Goal: Communication & Community: Answer question/provide support

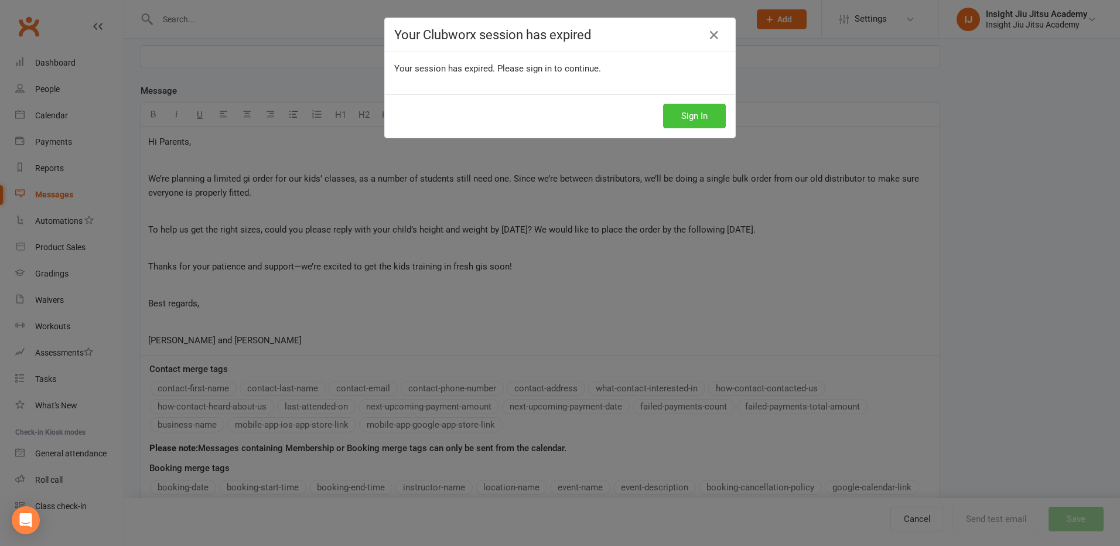
scroll to position [176, 0]
click at [711, 114] on button "Sign In" at bounding box center [694, 116] width 63 height 25
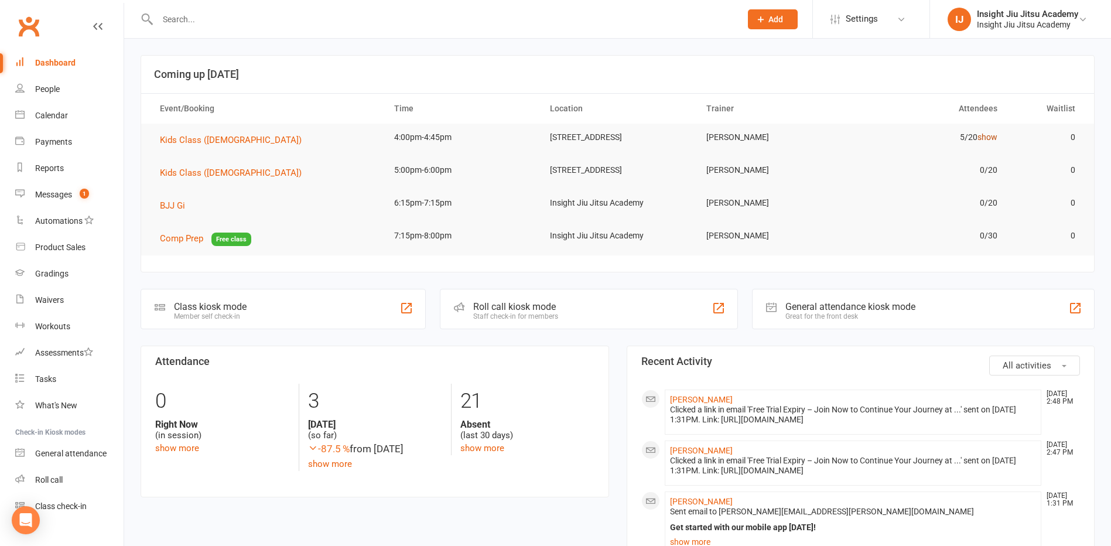
click at [988, 137] on link "show" at bounding box center [988, 136] width 20 height 9
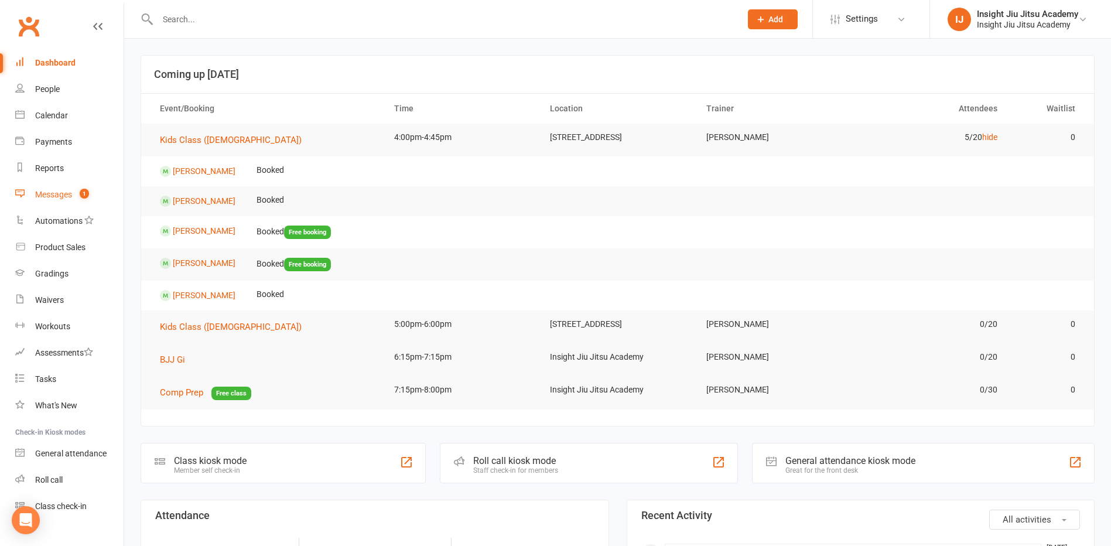
click at [51, 192] on div "Messages" at bounding box center [53, 194] width 37 height 9
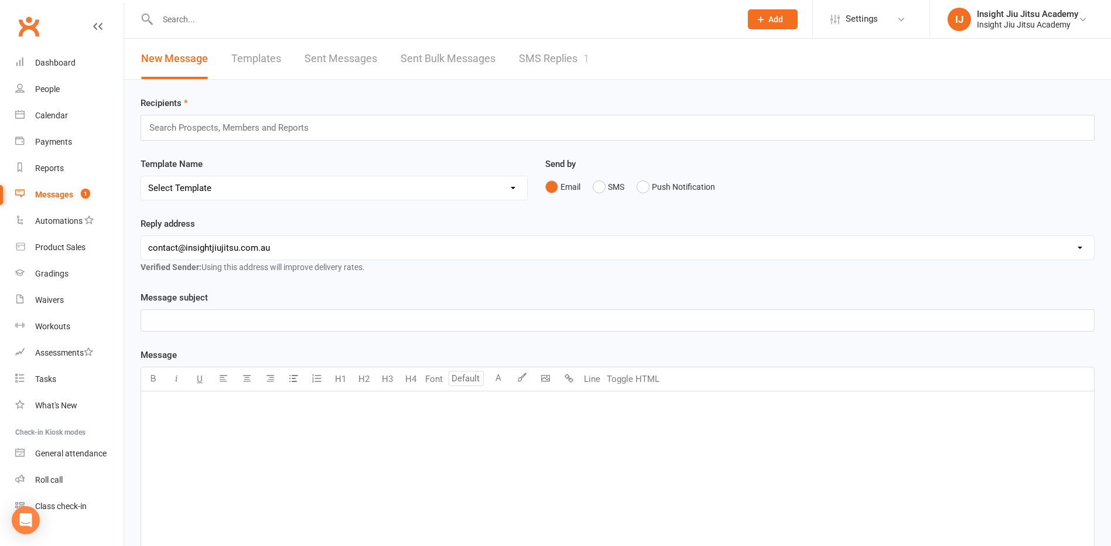
click at [556, 58] on link "SMS Replies 1" at bounding box center [554, 59] width 70 height 40
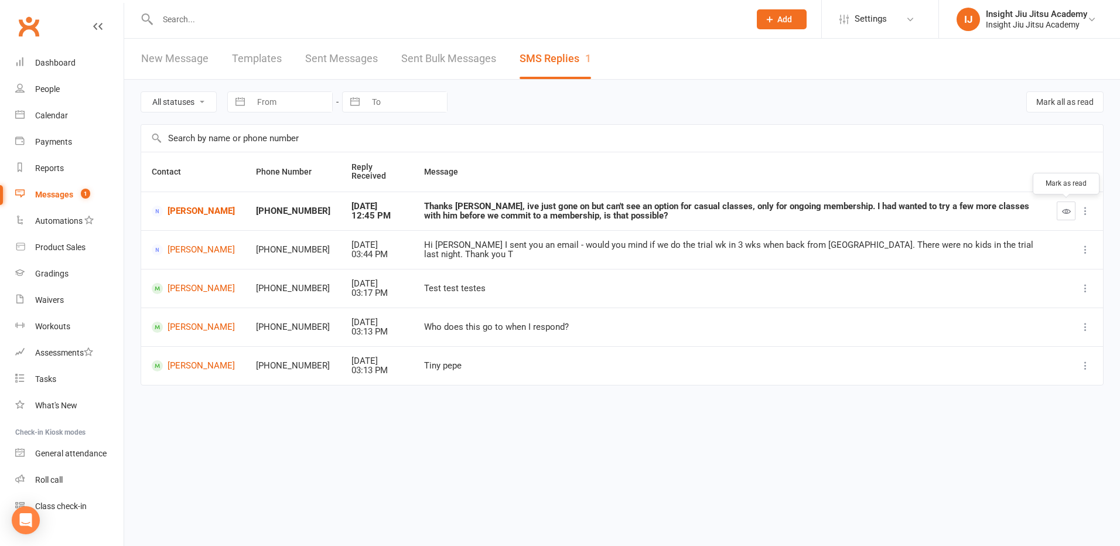
click at [1068, 213] on icon "button" at bounding box center [1066, 211] width 9 height 9
click at [452, 210] on div "Thanks Kelton, ive just gone on but can't see an option for casual classes, onl…" at bounding box center [730, 211] width 612 height 19
click at [462, 214] on div "Thanks Kelton, ive just gone on but can't see an option for casual classes, onl…" at bounding box center [730, 211] width 612 height 19
click at [461, 214] on div "Thanks Kelton, ive just gone on but can't see an option for casual classes, onl…" at bounding box center [730, 211] width 612 height 19
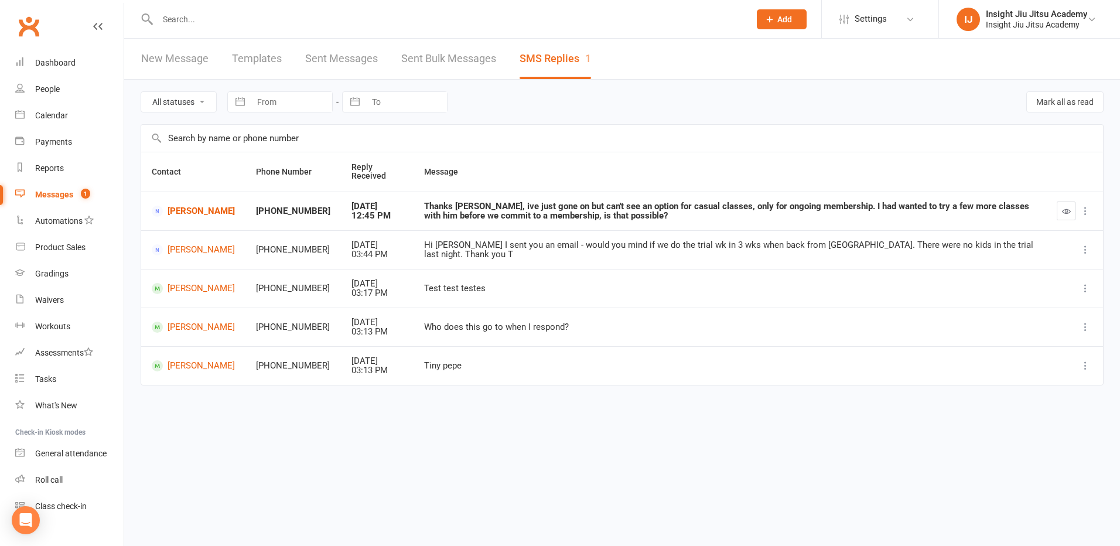
drag, startPoint x: 461, startPoint y: 214, endPoint x: 537, endPoint y: 206, distance: 76.5
click at [537, 206] on div "Thanks Kelton, ive just gone on but can't see an option for casual classes, onl…" at bounding box center [730, 211] width 612 height 19
click at [1086, 213] on icon at bounding box center [1086, 211] width 12 height 12
click at [882, 217] on div "Thanks Kelton, ive just gone on but can't see an option for casual classes, onl…" at bounding box center [730, 211] width 612 height 19
click at [696, 224] on td "Thanks Kelton, ive just gone on but can't see an option for casual classes, onl…" at bounding box center [730, 211] width 633 height 39
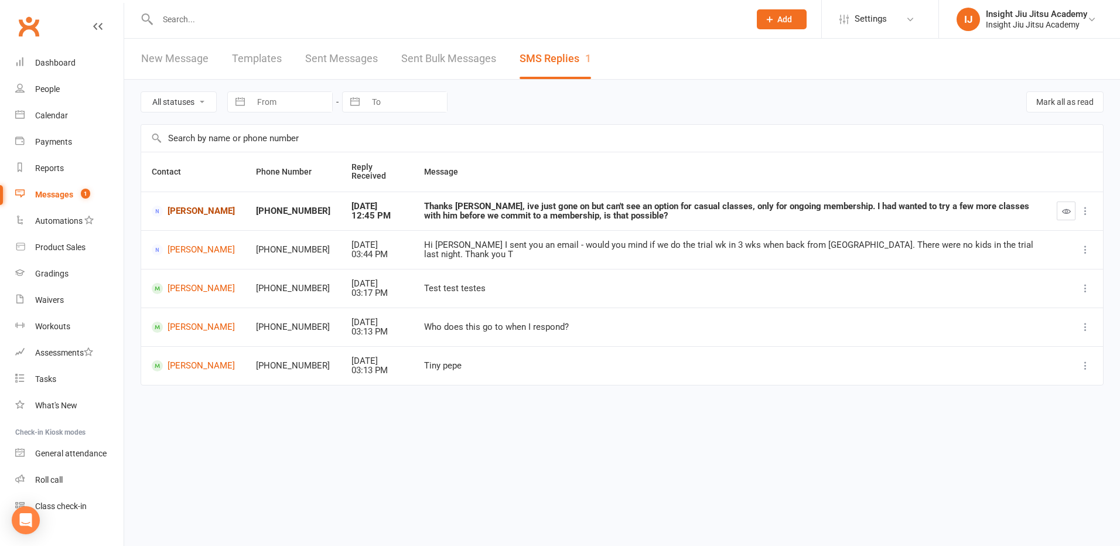
click at [175, 206] on link "Julieta Castellini" at bounding box center [193, 211] width 83 height 11
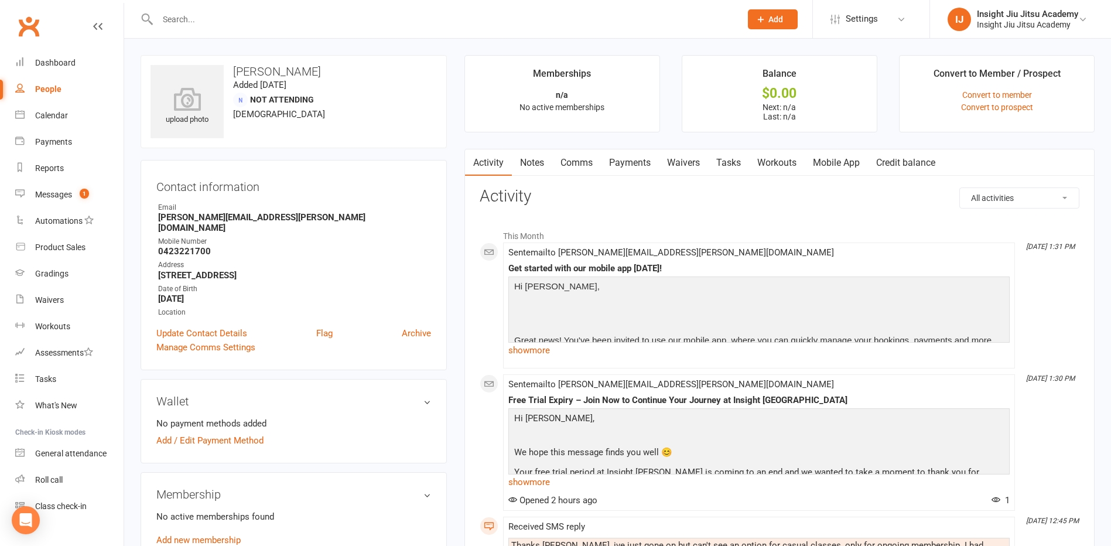
click at [577, 165] on link "Comms" at bounding box center [576, 162] width 49 height 27
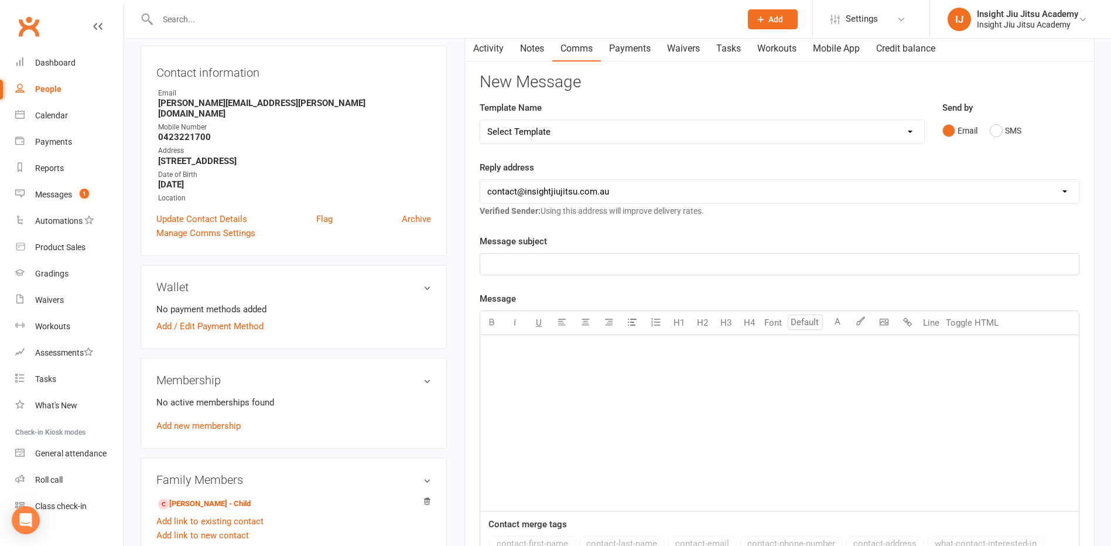
scroll to position [117, 0]
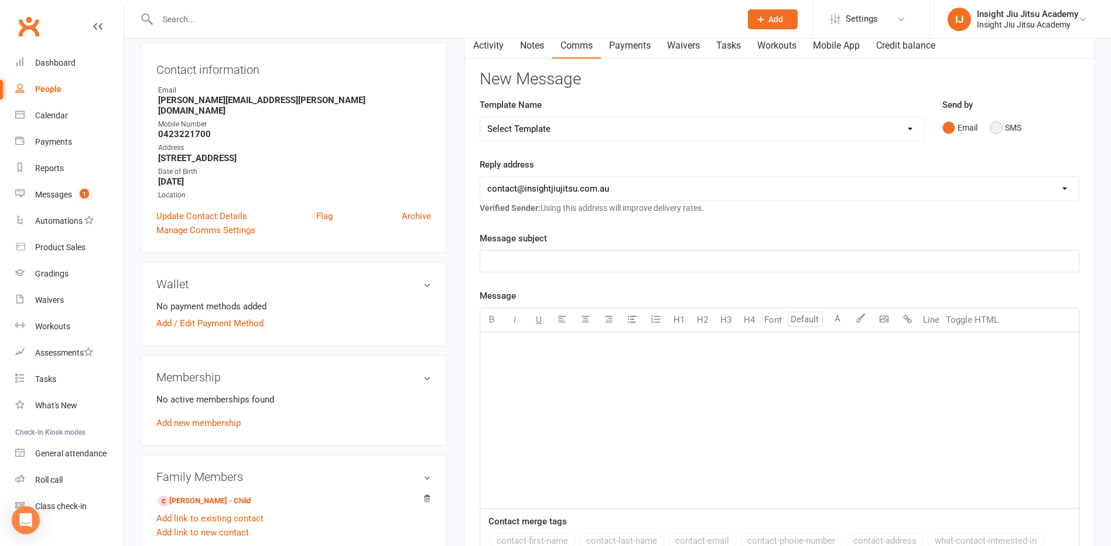
click at [999, 129] on button "SMS" at bounding box center [1006, 128] width 32 height 22
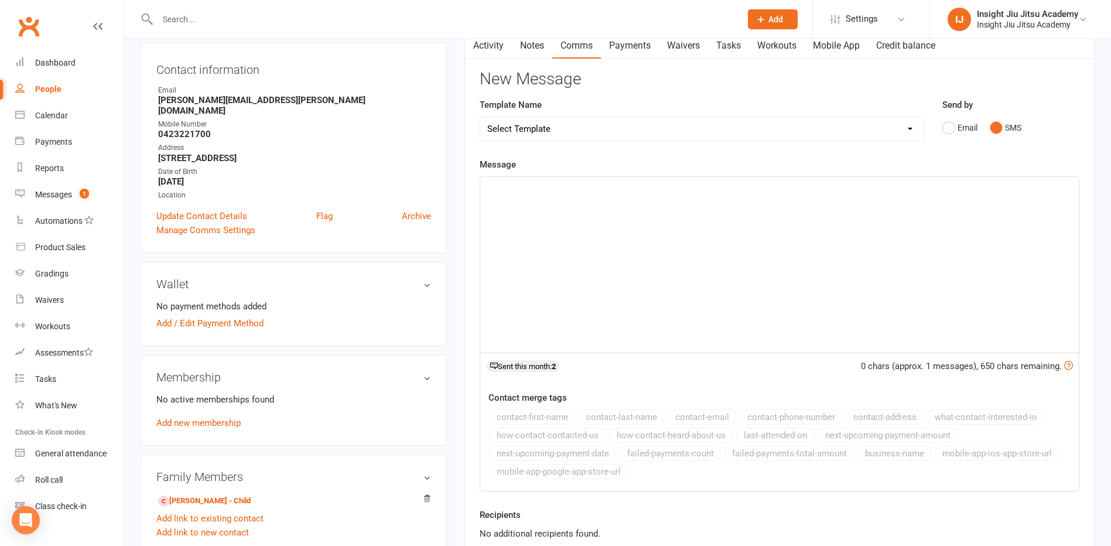
click at [647, 252] on div "﻿" at bounding box center [779, 265] width 599 height 176
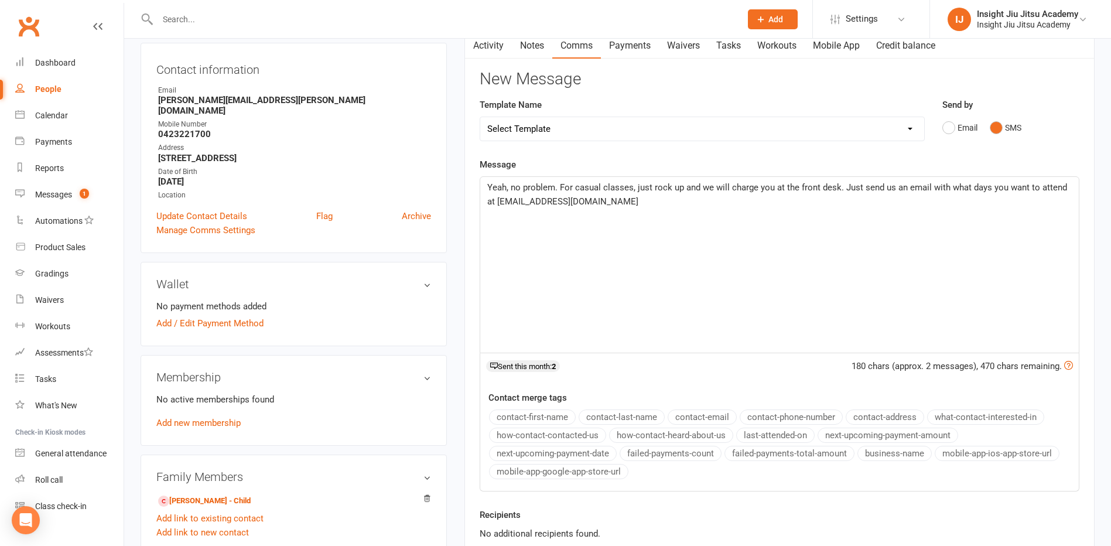
click at [521, 200] on span "Yeah, no problem. For casual classes, just rock up and we will charge you at th…" at bounding box center [778, 194] width 582 height 25
click at [641, 207] on p "Yeah, no problem. For casual classes, just rock up and we will charge you at th…" at bounding box center [779, 194] width 585 height 28
drag, startPoint x: 596, startPoint y: 216, endPoint x: 572, endPoint y: 213, distance: 24.8
click at [572, 213] on span "Hayden, Corben, and myself respond to the" at bounding box center [609, 215] width 245 height 11
click at [669, 213] on p "Hayden, Corben, and I respond to the" at bounding box center [779, 216] width 585 height 14
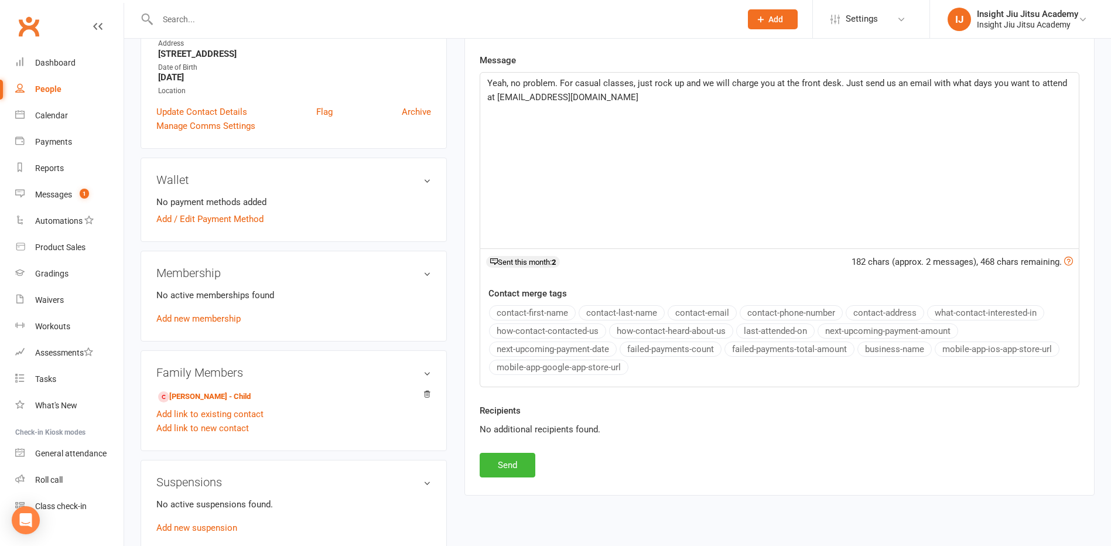
scroll to position [234, 0]
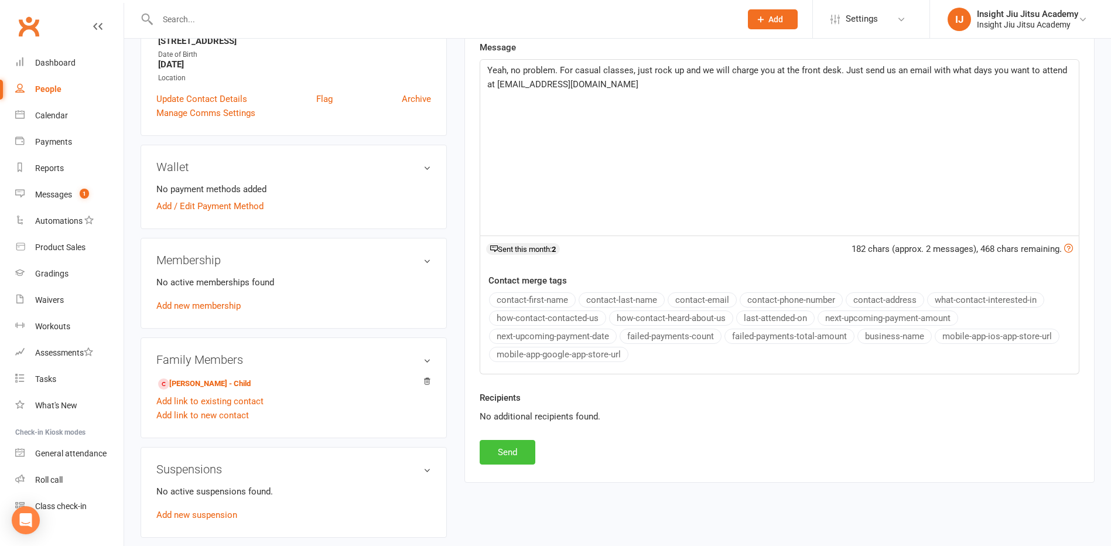
click at [506, 450] on button "Send" at bounding box center [508, 452] width 56 height 25
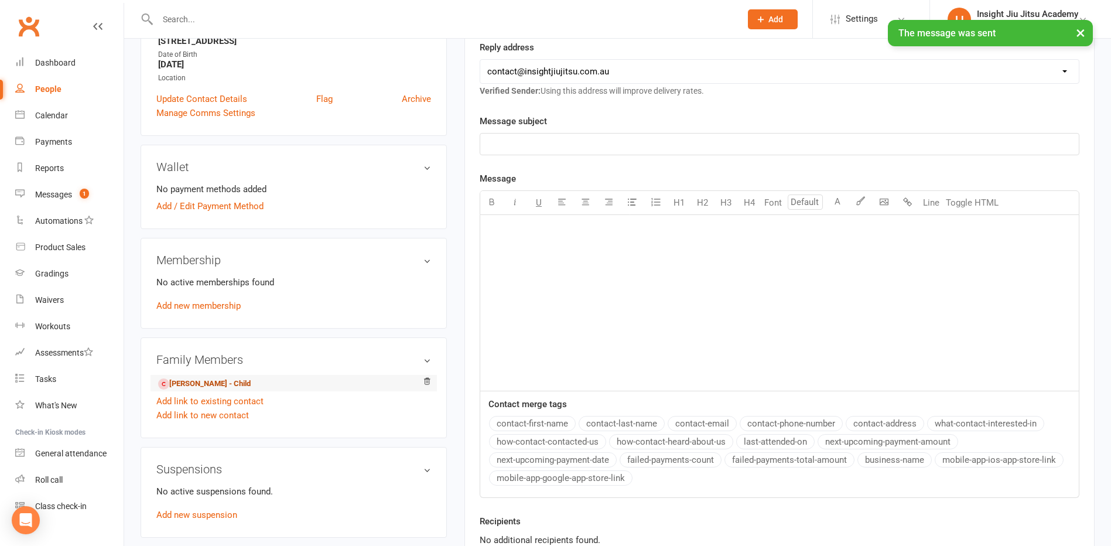
click at [186, 378] on link "Felix Adams - Child" at bounding box center [204, 384] width 93 height 12
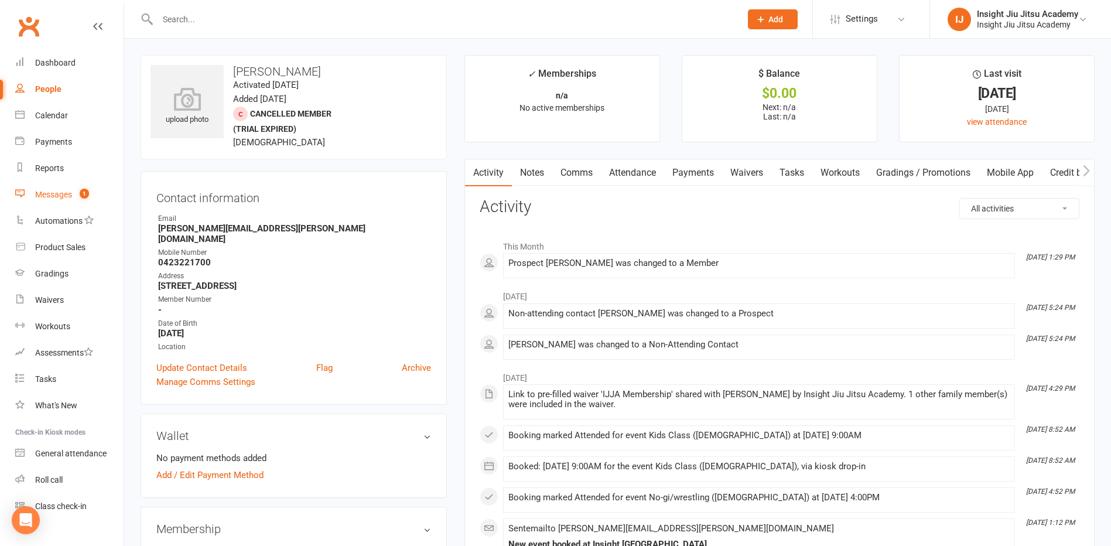
click at [59, 193] on div "Messages" at bounding box center [53, 194] width 37 height 9
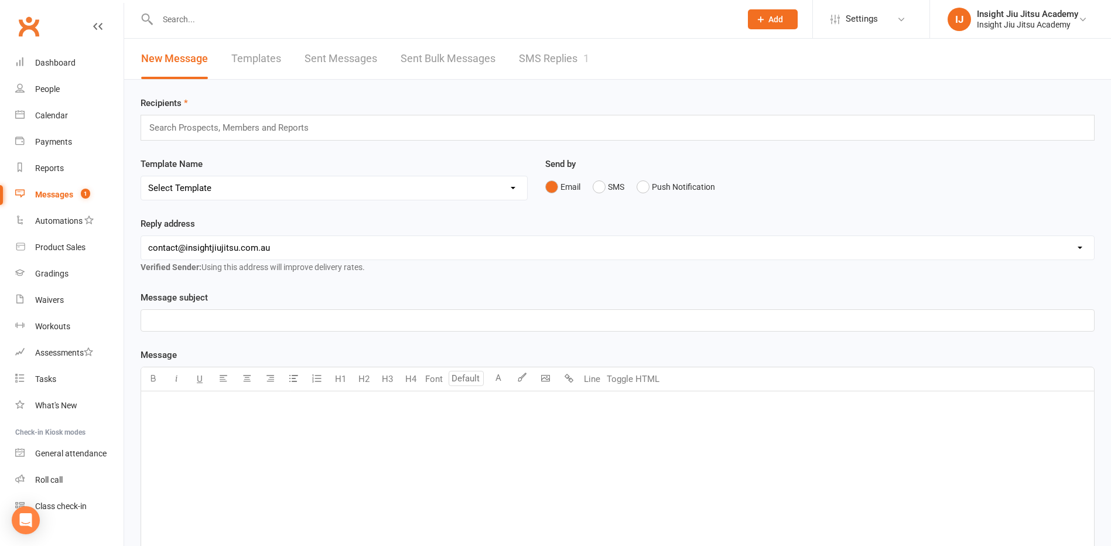
click at [251, 56] on link "Templates" at bounding box center [256, 59] width 50 height 40
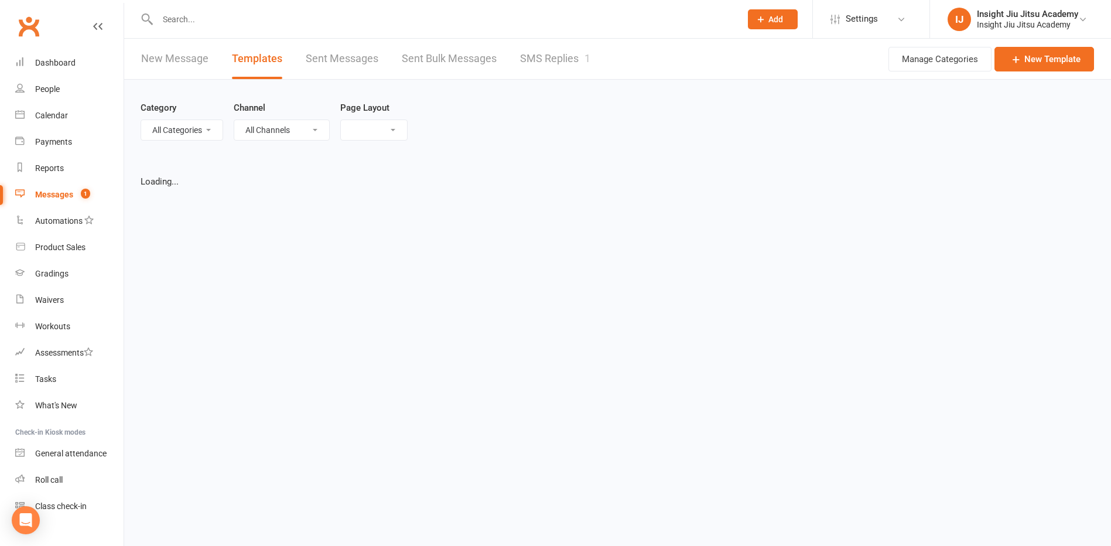
select select "list"
select select "50"
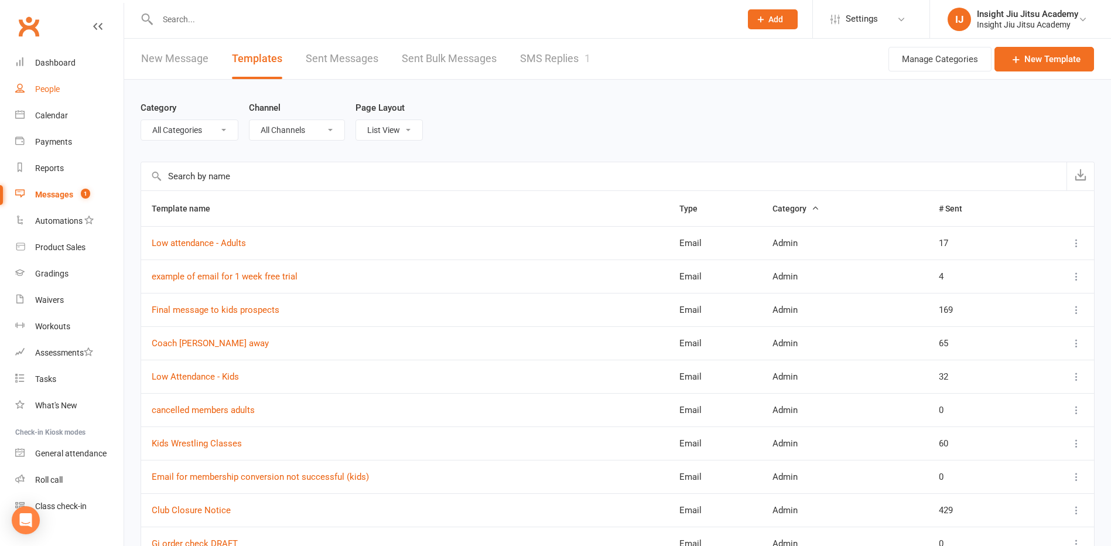
click at [49, 94] on link "People" at bounding box center [69, 89] width 108 height 26
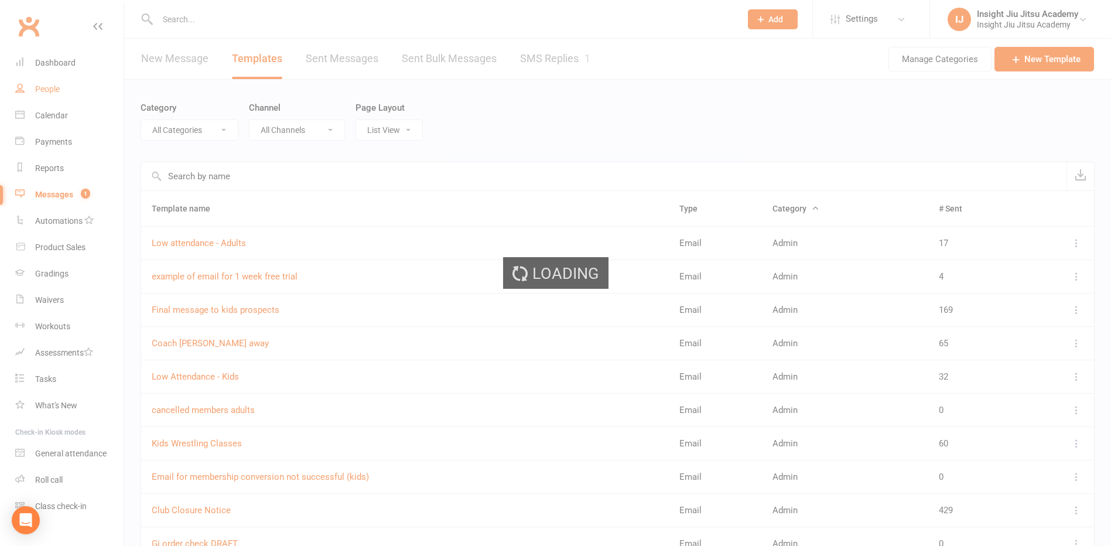
select select "100"
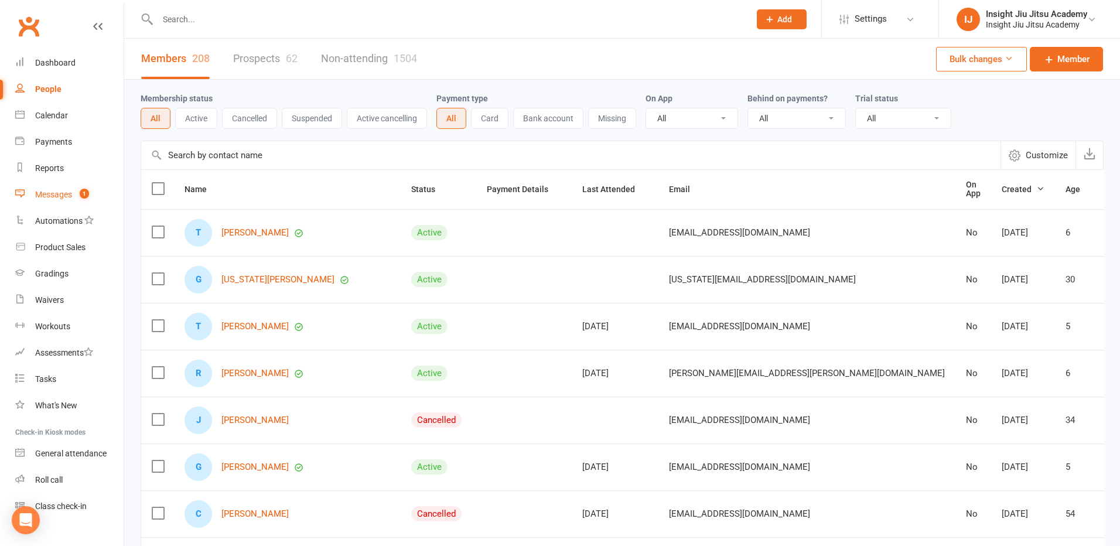
click at [53, 196] on div "Messages" at bounding box center [53, 194] width 37 height 9
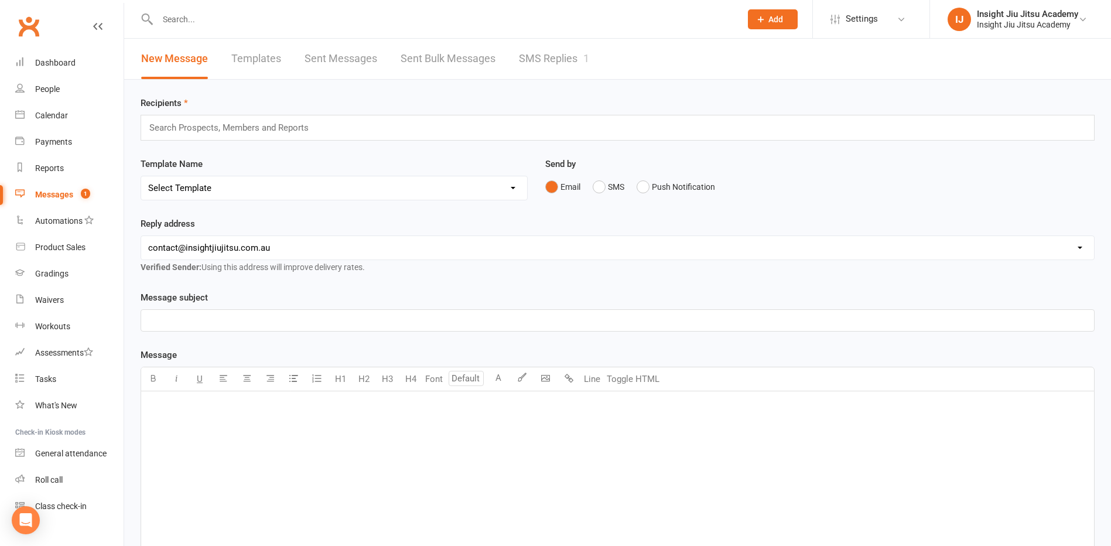
click at [555, 56] on link "SMS Replies 1" at bounding box center [554, 59] width 70 height 40
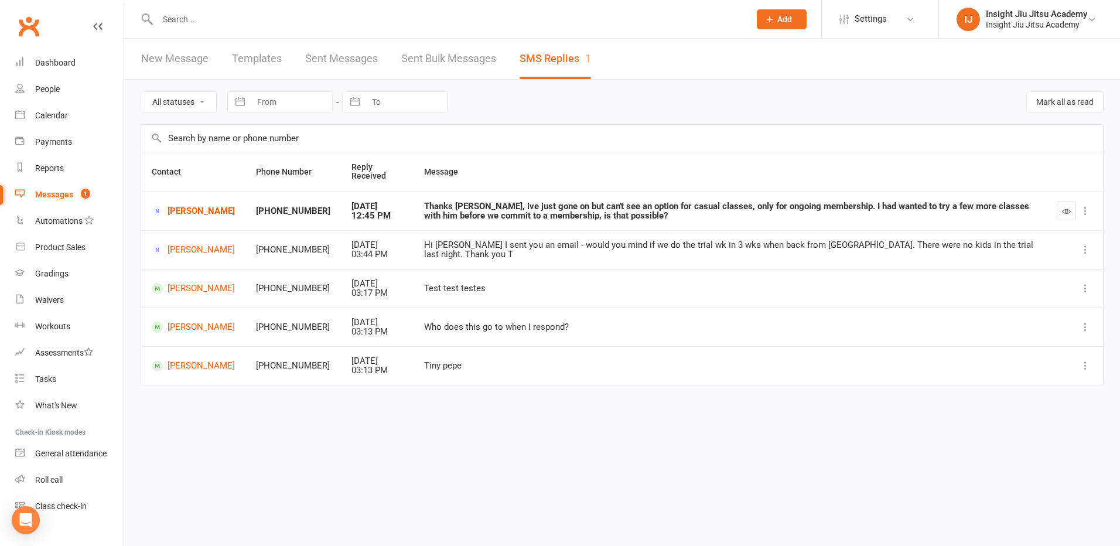
click at [643, 210] on div "Thanks Kelton, ive just gone on but can't see an option for casual classes, onl…" at bounding box center [730, 211] width 612 height 19
click at [1085, 291] on icon at bounding box center [1086, 288] width 12 height 12
click at [1015, 336] on link "Delete" at bounding box center [1034, 334] width 116 height 23
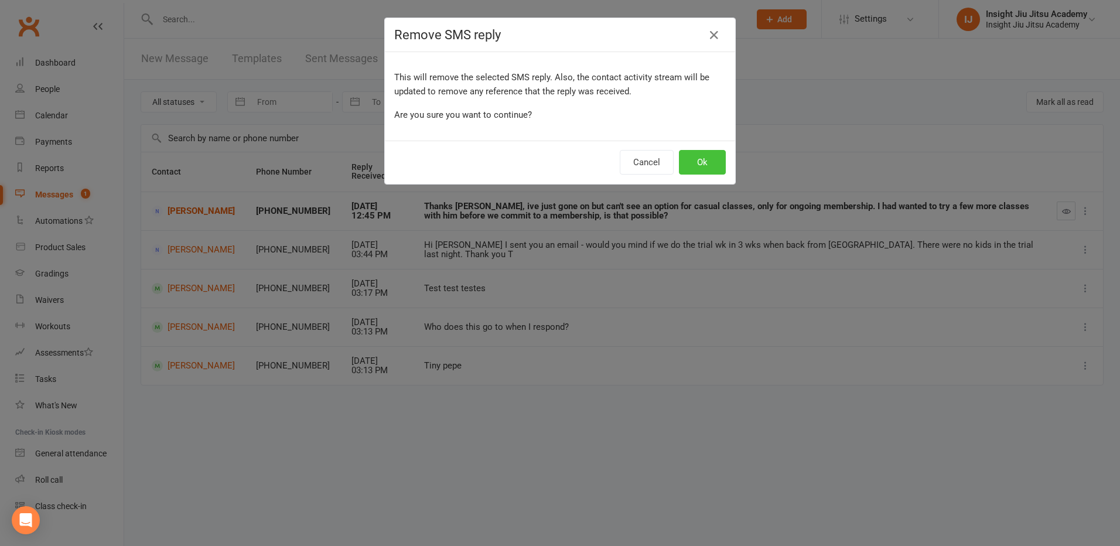
click at [698, 163] on button "Ok" at bounding box center [702, 162] width 47 height 25
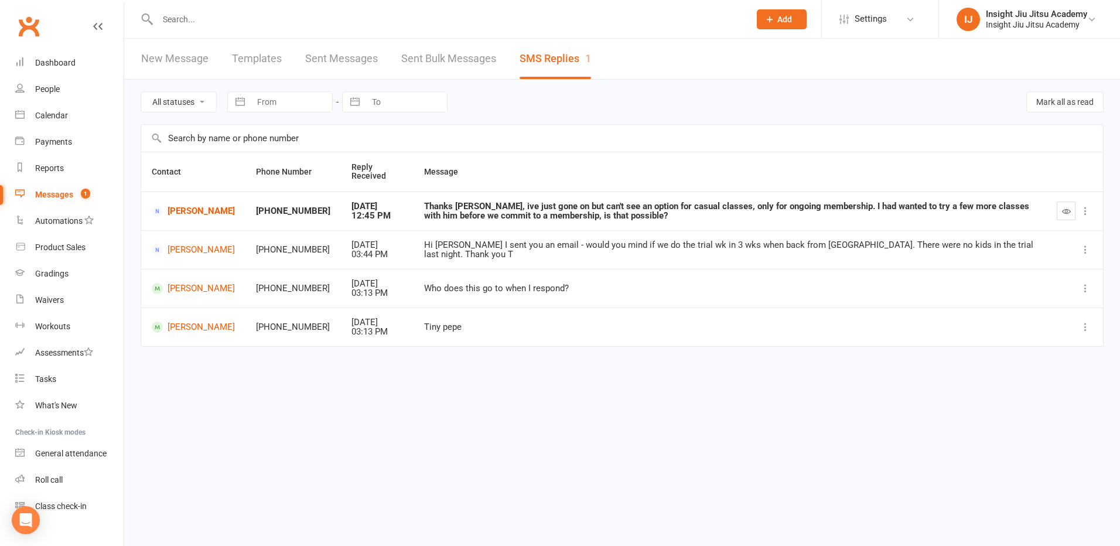
click at [1084, 284] on icon at bounding box center [1086, 288] width 12 height 12
click at [1033, 339] on link "Delete" at bounding box center [1034, 334] width 116 height 23
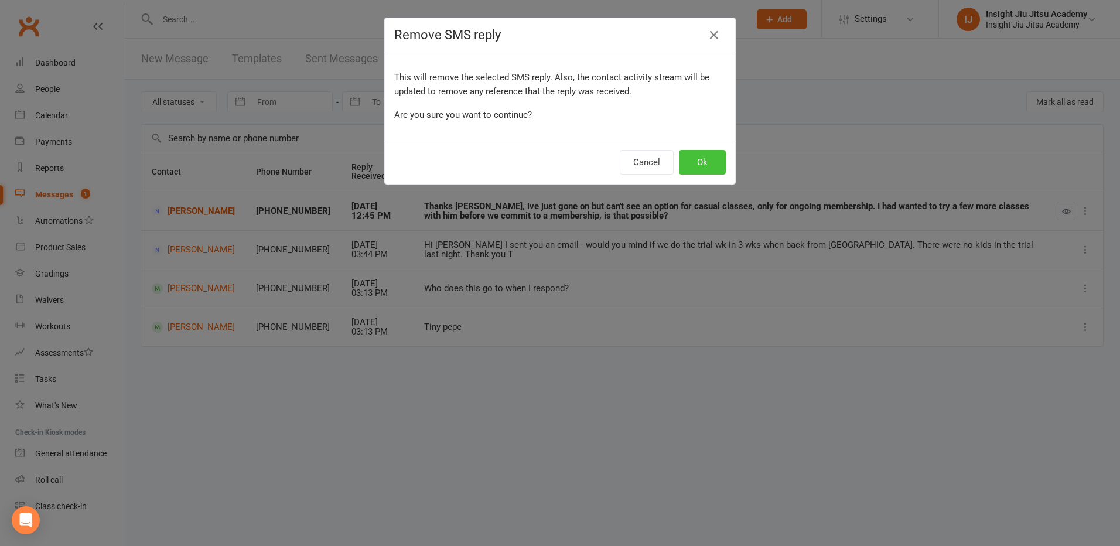
click at [706, 168] on button "Ok" at bounding box center [702, 162] width 47 height 25
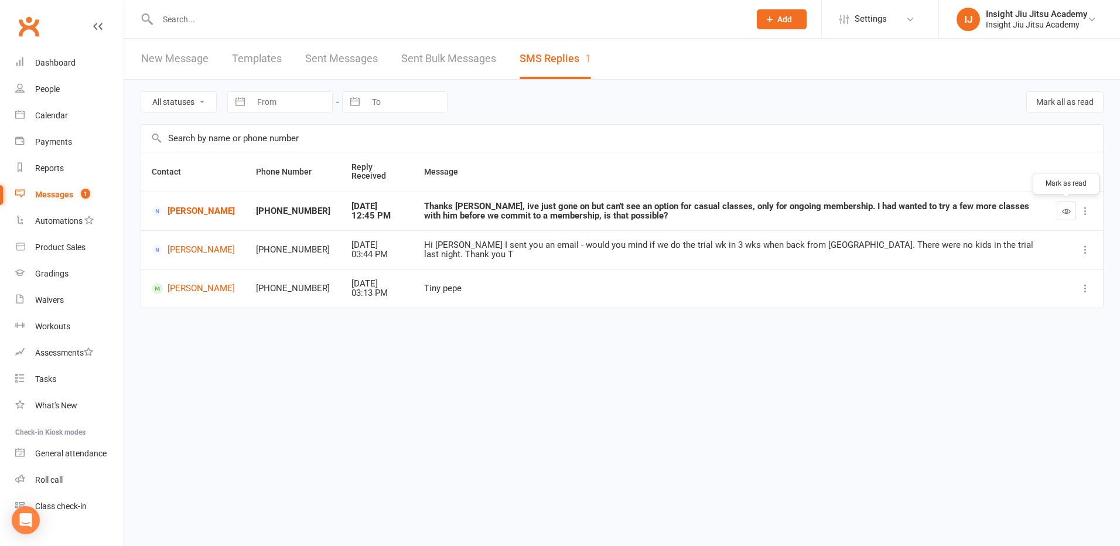
click at [1063, 210] on icon "button" at bounding box center [1066, 211] width 9 height 9
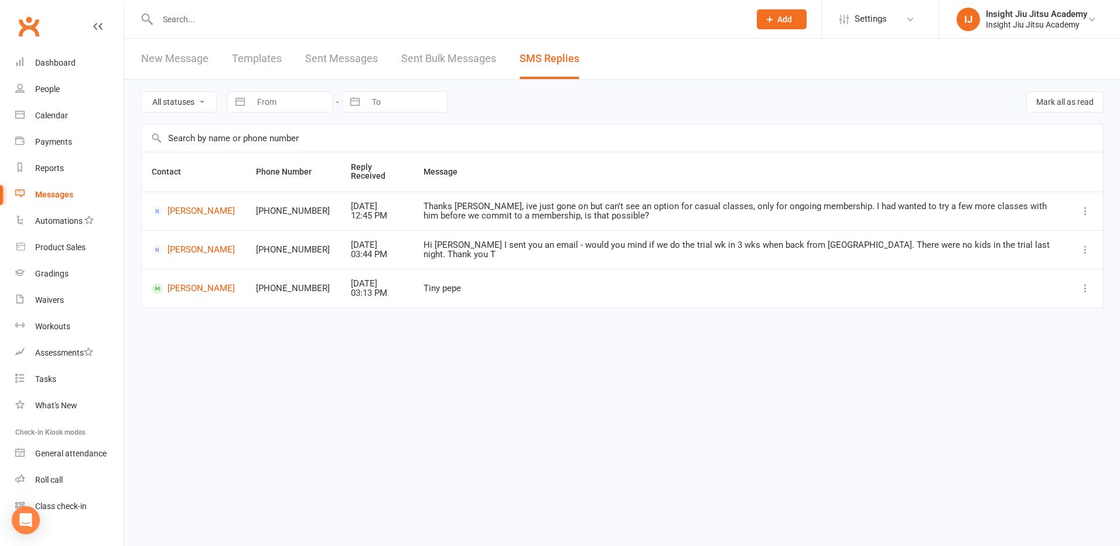
click at [1089, 289] on icon at bounding box center [1086, 288] width 12 height 12
click at [1001, 333] on link "Delete" at bounding box center [1034, 334] width 116 height 23
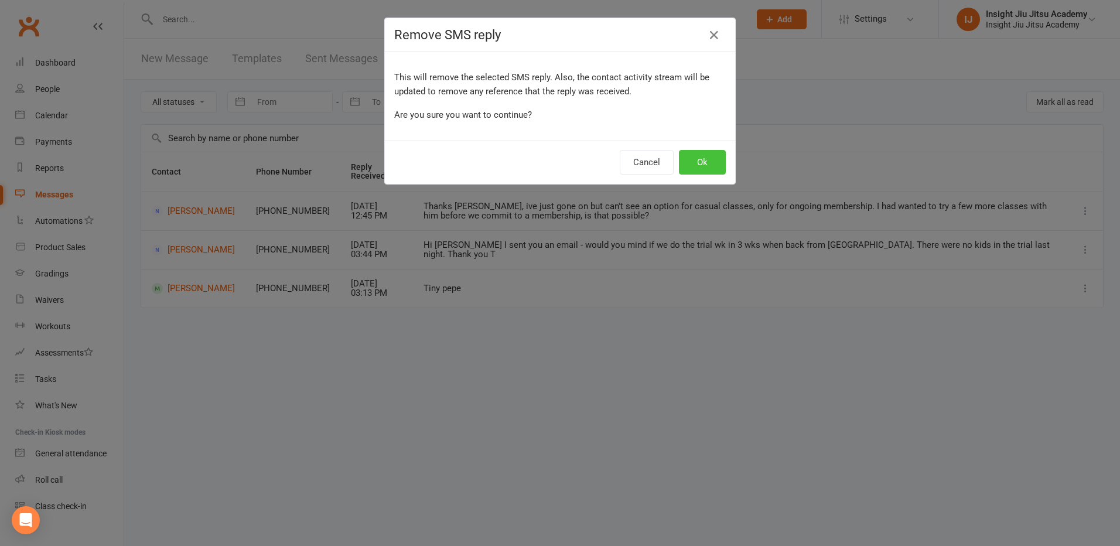
click at [711, 163] on button "Ok" at bounding box center [702, 162] width 47 height 25
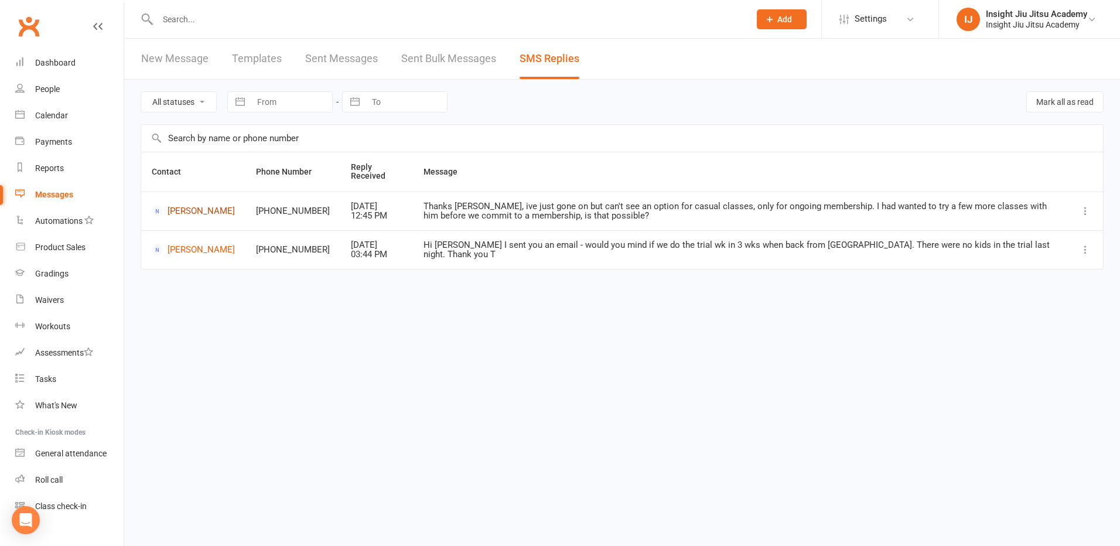
click at [183, 209] on link "Julieta Castellini" at bounding box center [193, 211] width 83 height 11
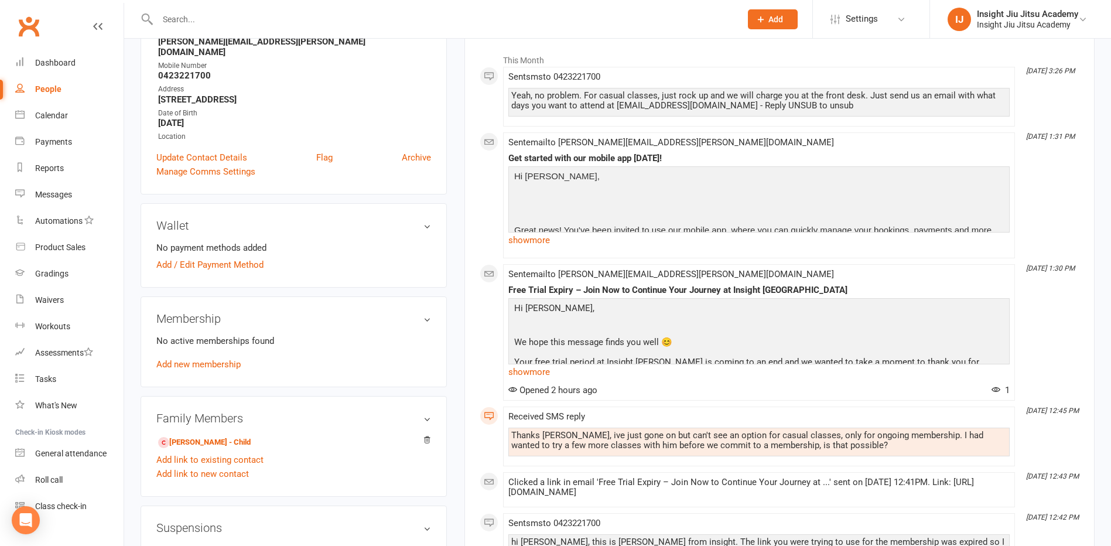
scroll to position [351, 0]
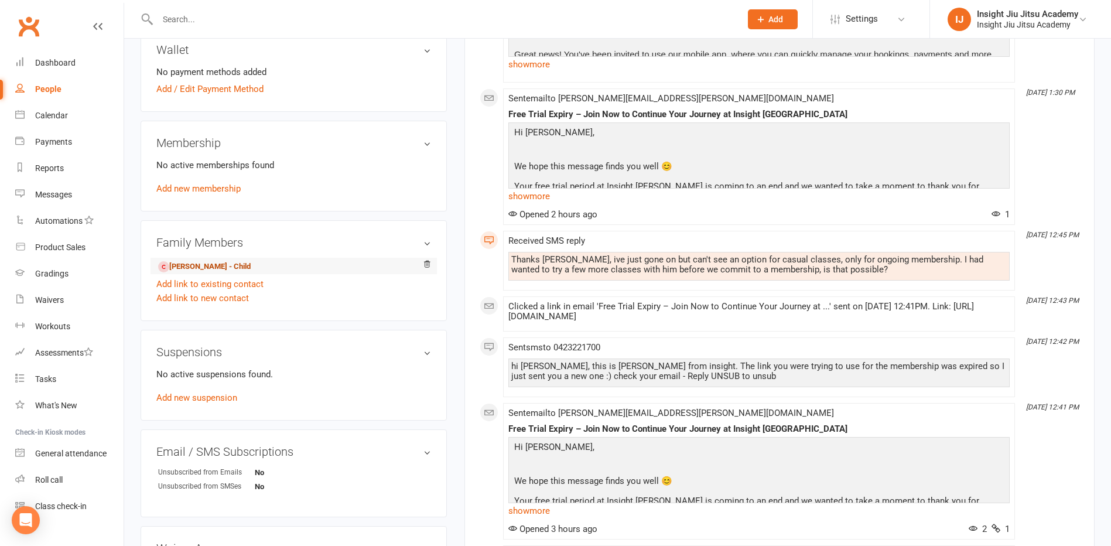
click at [176, 261] on link "Felix Adams - Child" at bounding box center [204, 267] width 93 height 12
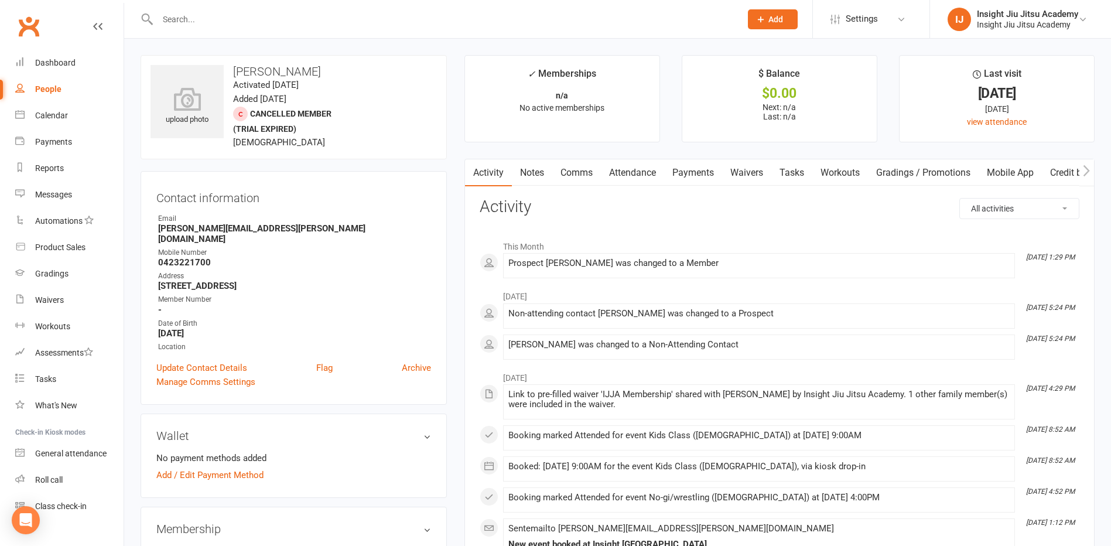
click at [639, 172] on link "Attendance" at bounding box center [632, 172] width 63 height 27
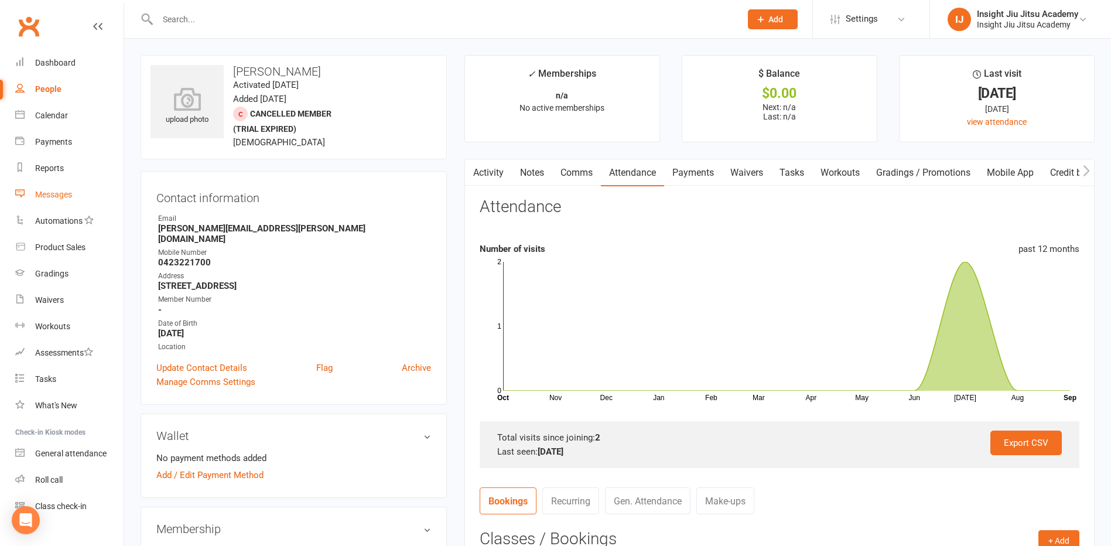
click at [45, 192] on div "Messages" at bounding box center [53, 194] width 37 height 9
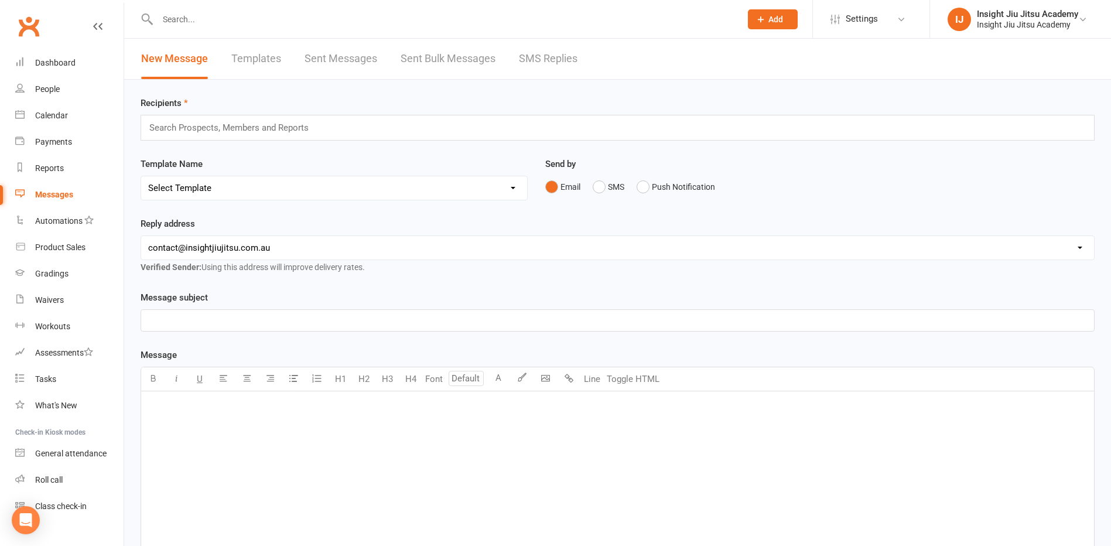
click at [532, 57] on link "SMS Replies" at bounding box center [548, 59] width 59 height 40
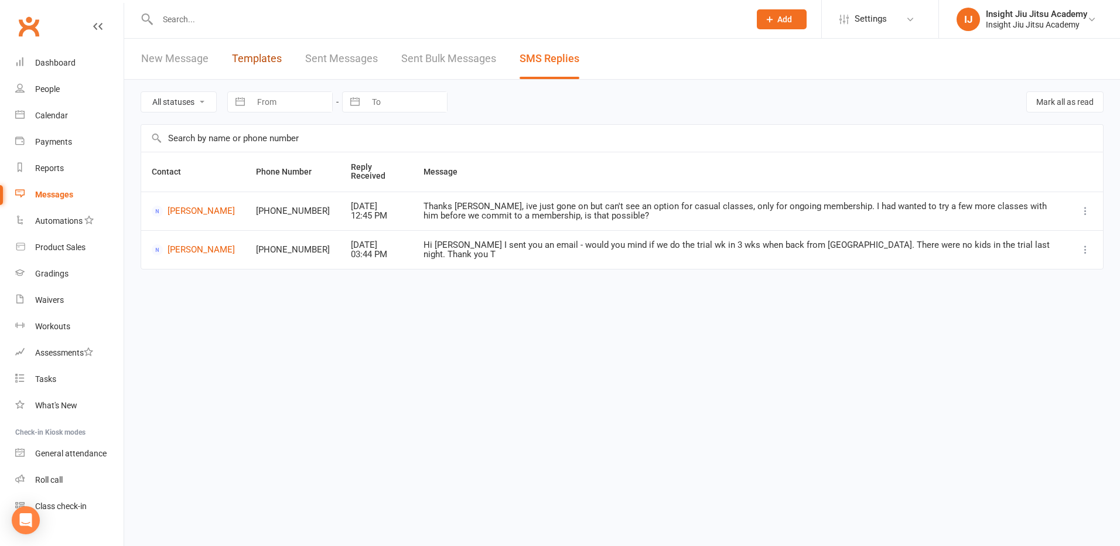
click at [257, 54] on link "Templates" at bounding box center [257, 59] width 50 height 40
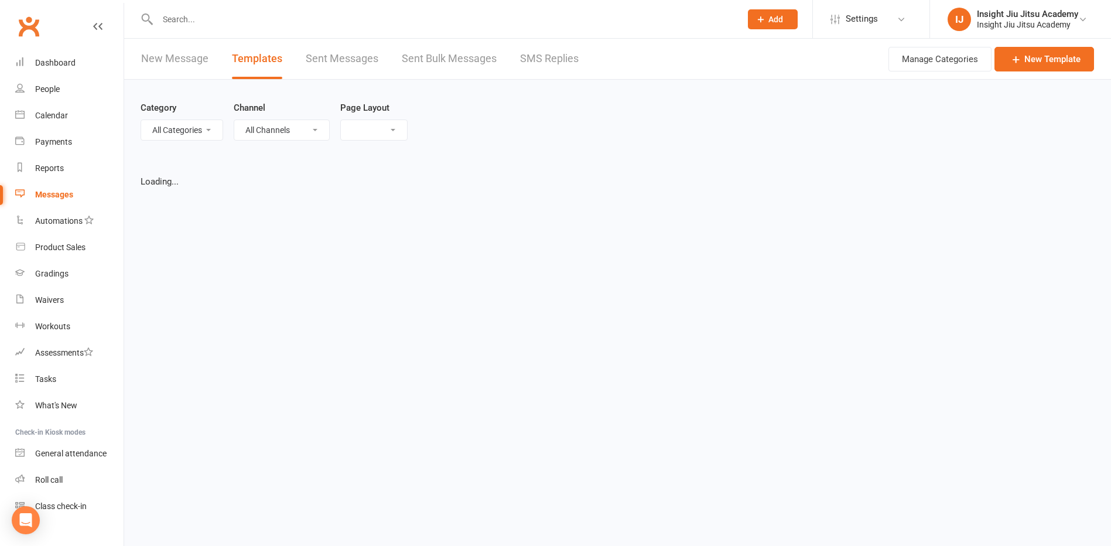
select select "list"
select select "50"
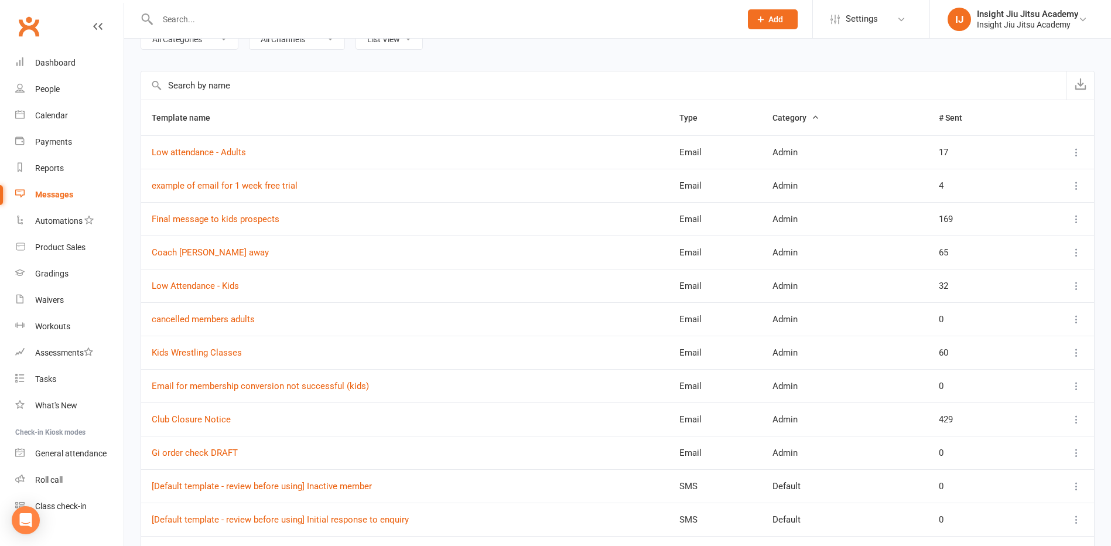
scroll to position [117, 0]
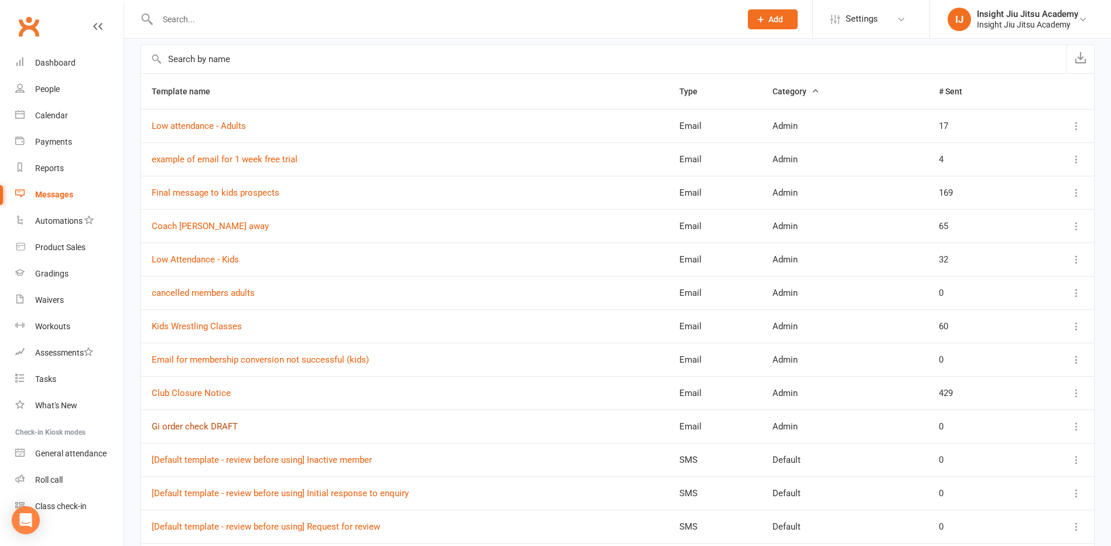
click at [186, 429] on link "Gi order check DRAFT" at bounding box center [195, 426] width 86 height 11
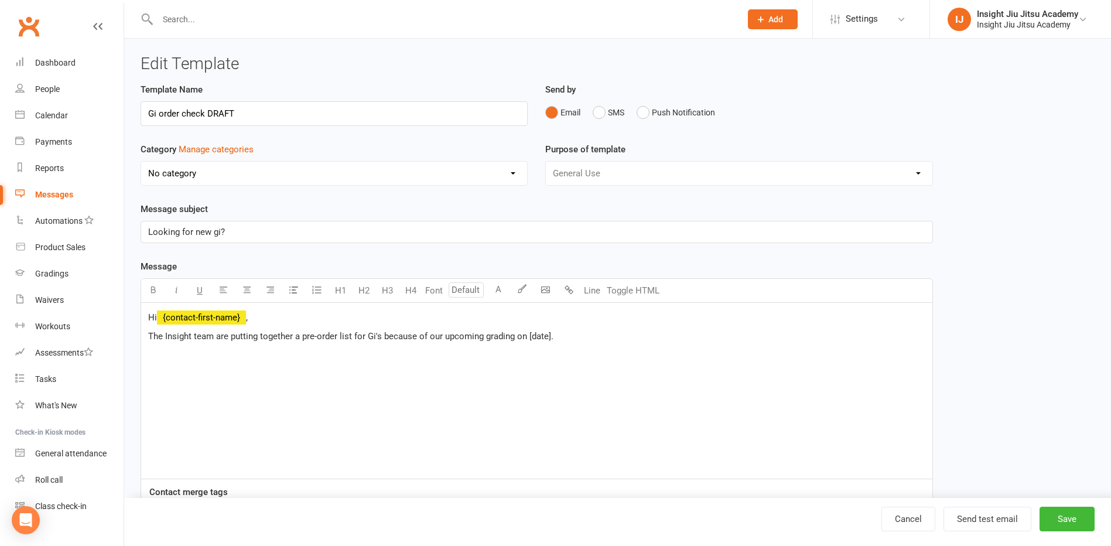
select select "11876"
select select "50"
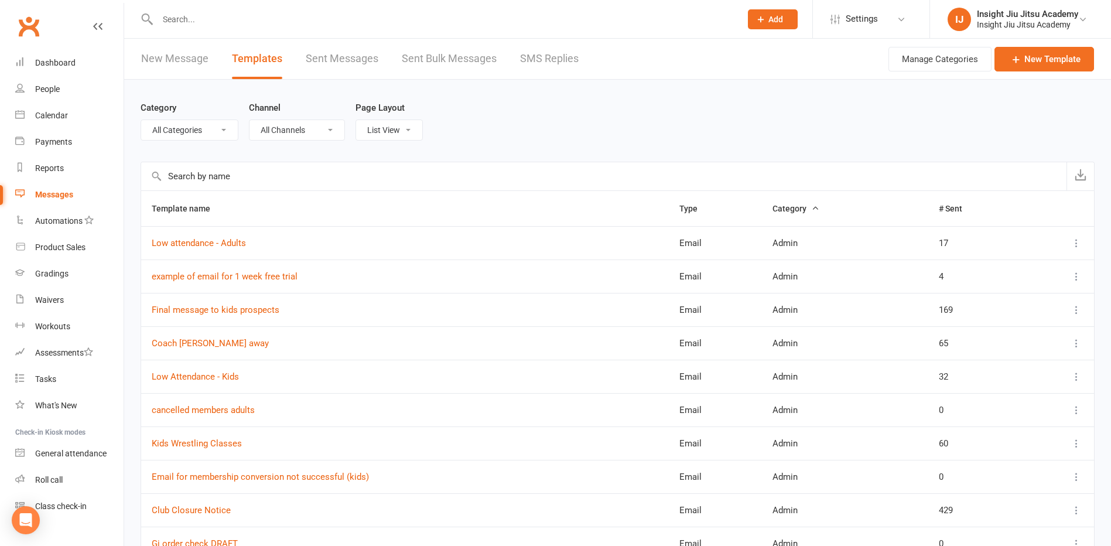
click at [323, 175] on input "text" at bounding box center [603, 176] width 925 height 28
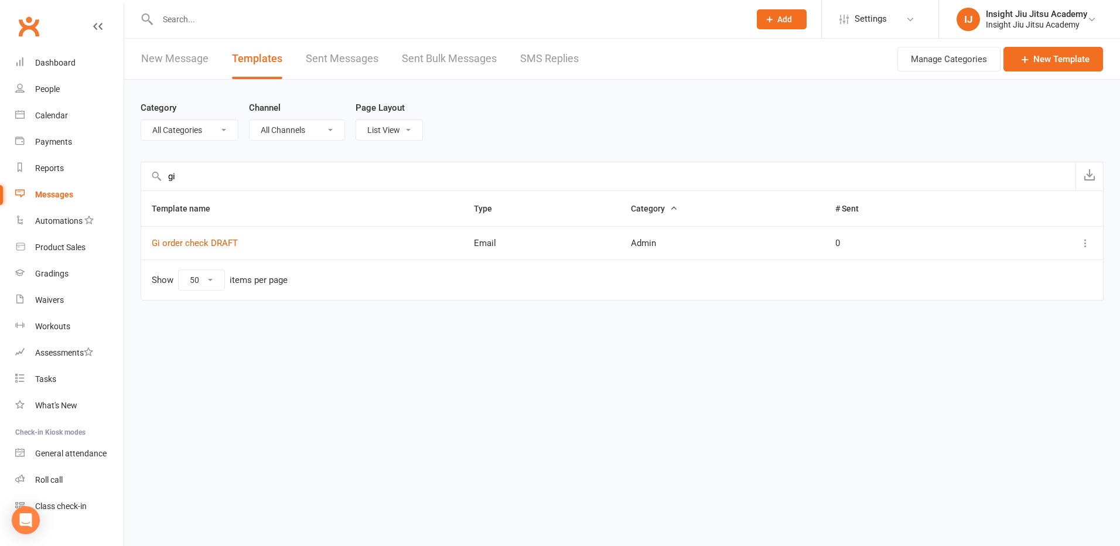
type input "g"
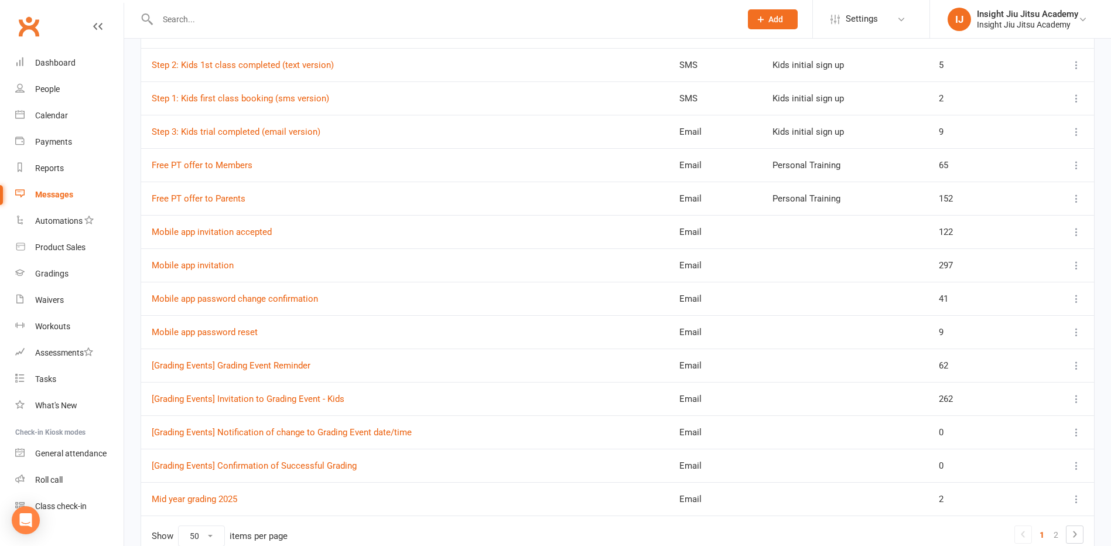
scroll to position [1406, 0]
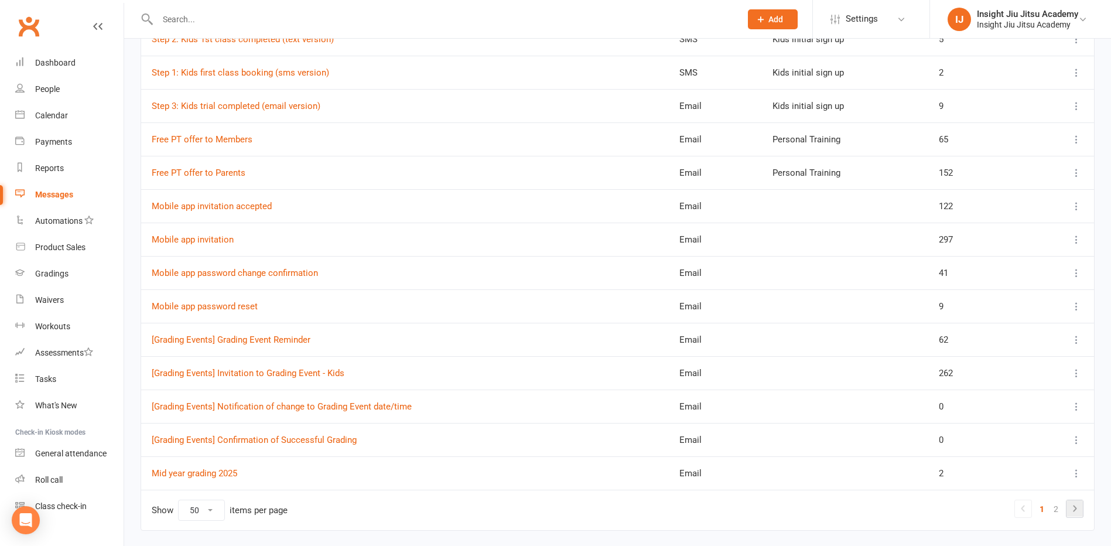
click at [1077, 510] on icon at bounding box center [1075, 508] width 14 height 14
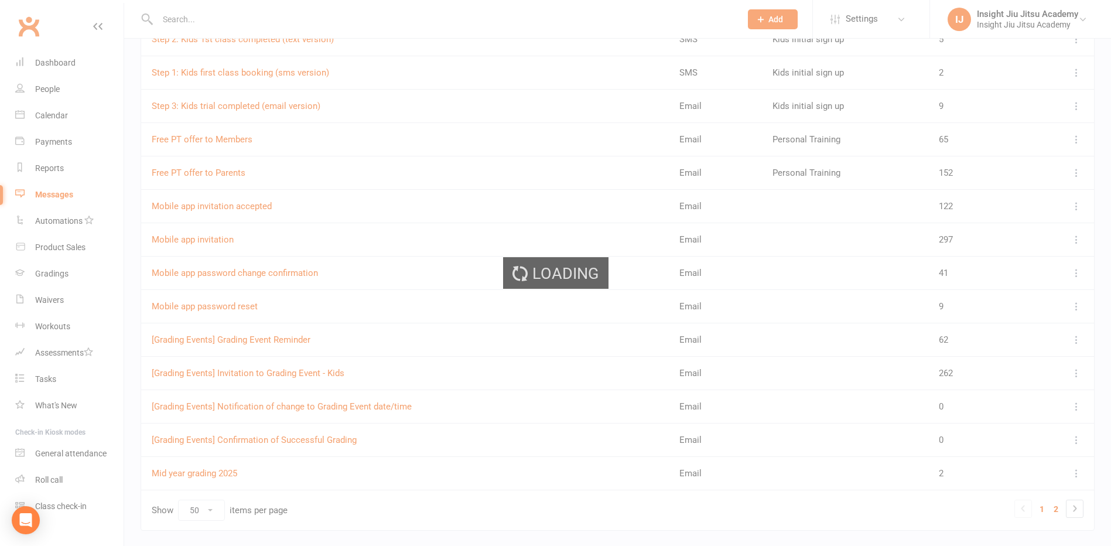
scroll to position [0, 0]
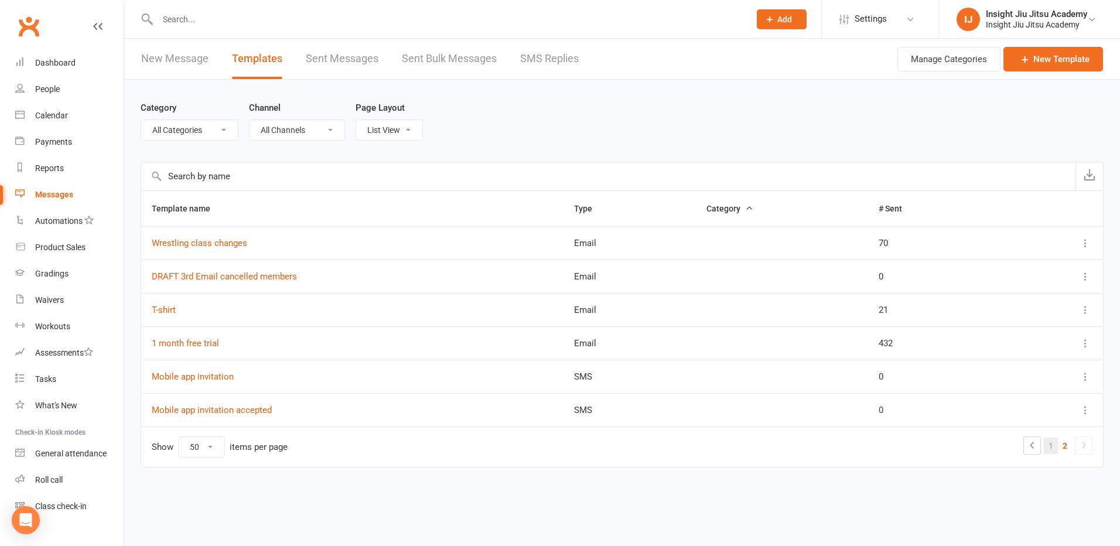
click at [1053, 448] on link "1" at bounding box center [1051, 446] width 14 height 16
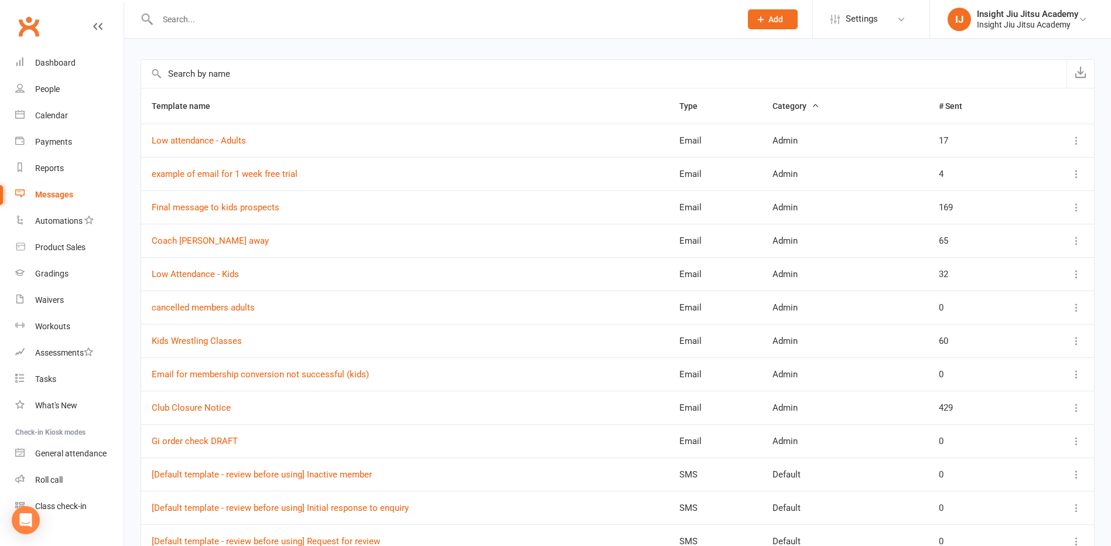
scroll to position [117, 0]
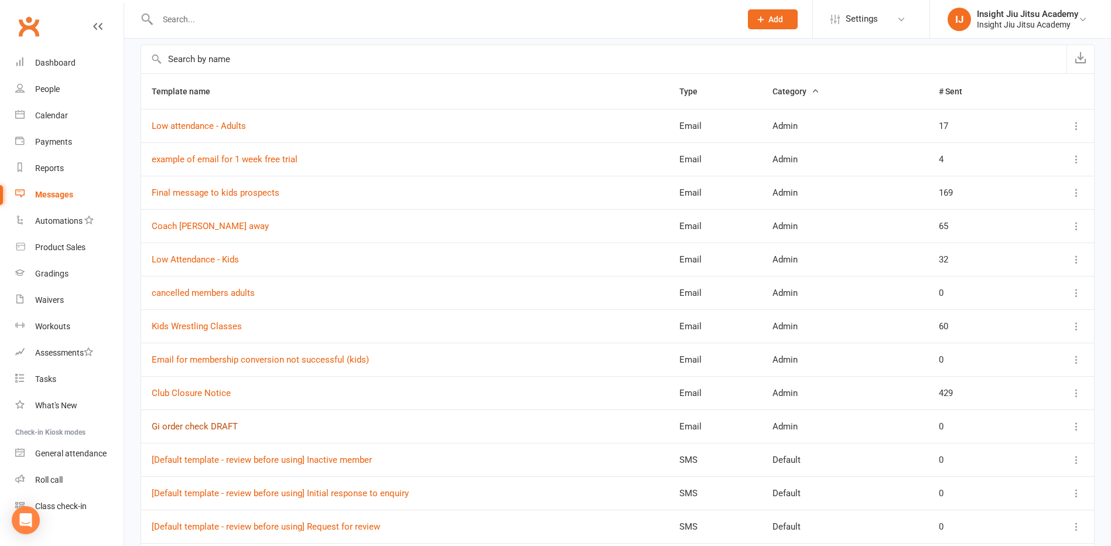
click at [213, 427] on link "Gi order check DRAFT" at bounding box center [195, 426] width 86 height 11
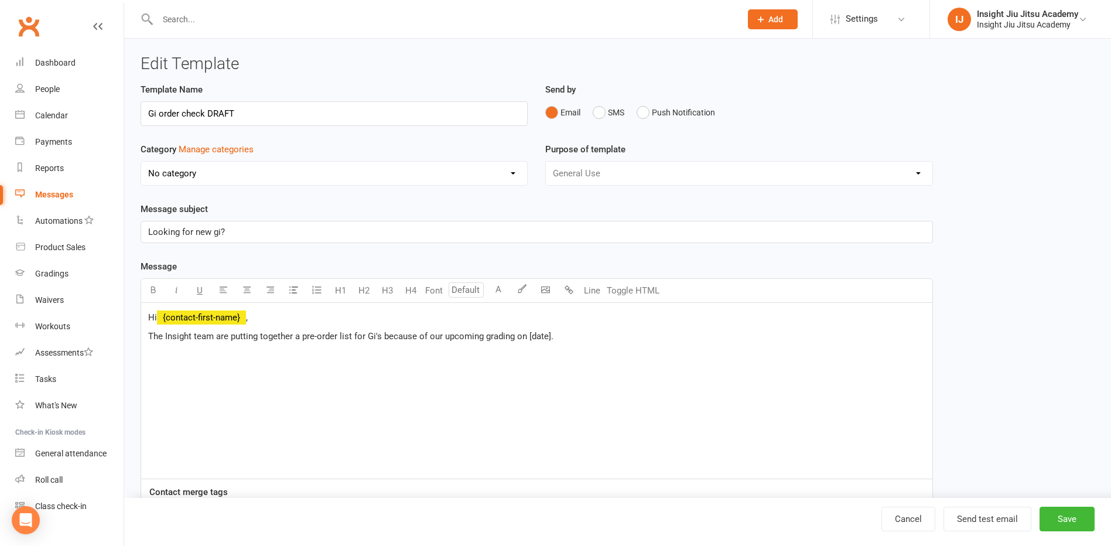
select select "11876"
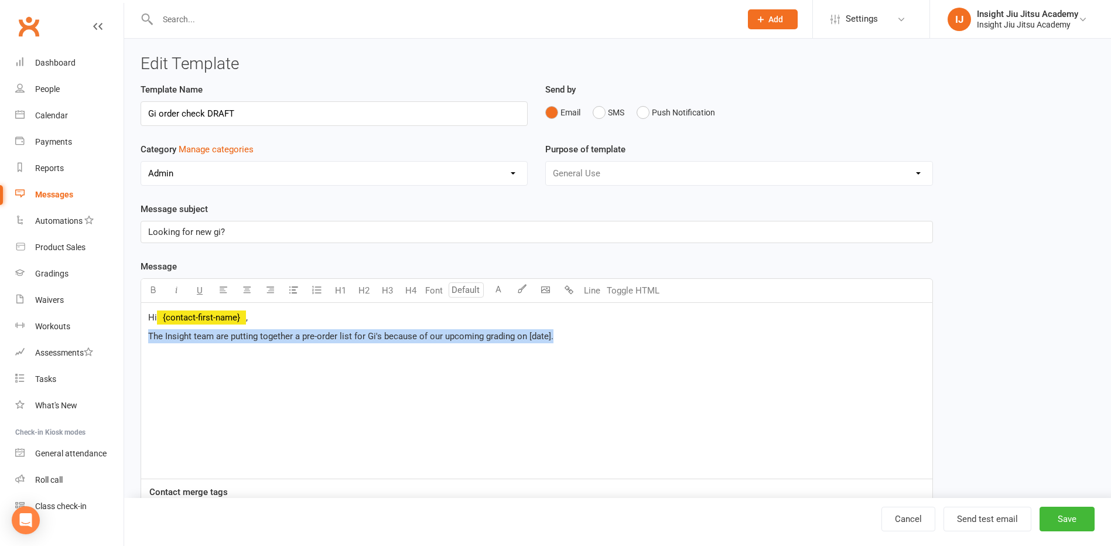
drag, startPoint x: 556, startPoint y: 333, endPoint x: 148, endPoint y: 337, distance: 407.7
click at [148, 337] on p "The Insight team are putting together a pre-order list for Gi's because of our …" at bounding box center [536, 336] width 777 height 14
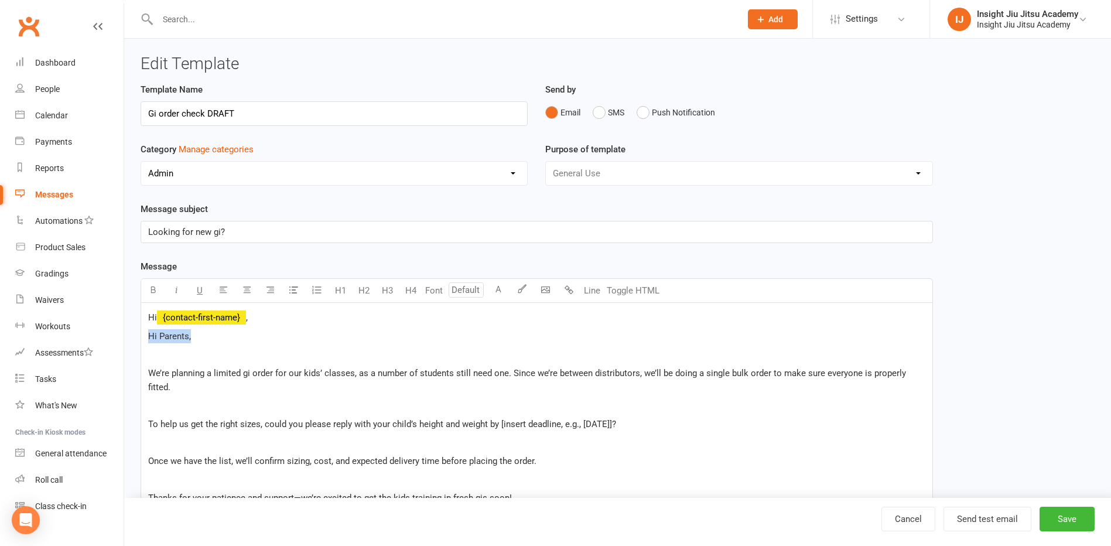
drag, startPoint x: 199, startPoint y: 334, endPoint x: 136, endPoint y: 340, distance: 62.3
click at [136, 340] on div "Template Name Gi order check DRAFT Send by Email SMS Push Notification Category…" at bounding box center [537, 466] width 810 height 767
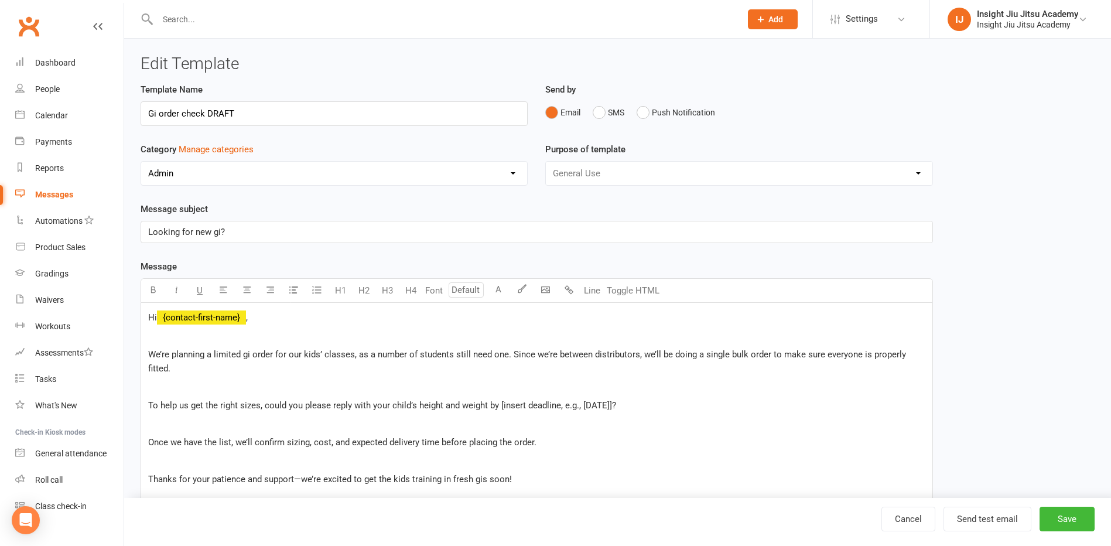
click at [167, 380] on p "﻿" at bounding box center [536, 387] width 777 height 14
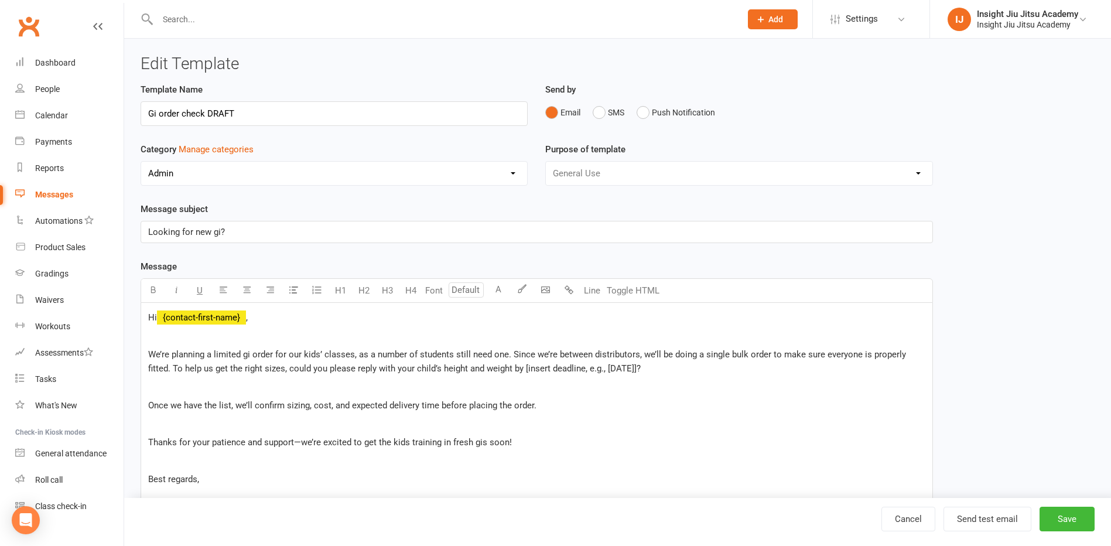
drag, startPoint x: 641, startPoint y: 368, endPoint x: 500, endPoint y: 368, distance: 140.6
click at [500, 368] on span "We’re planning a limited gi order for our kids’ classes, as a number of student…" at bounding box center [528, 361] width 760 height 25
click at [595, 374] on p "We’re planning a limited gi order for our kids’ classes, as a number of student…" at bounding box center [536, 361] width 777 height 28
click at [501, 368] on span "We’re planning a limited gi order for our kids’ classes, as a number of student…" at bounding box center [528, 361] width 760 height 25
click at [606, 369] on p "We’re planning a limited gi order for our kids’ classes, as a number of student…" at bounding box center [536, 361] width 777 height 28
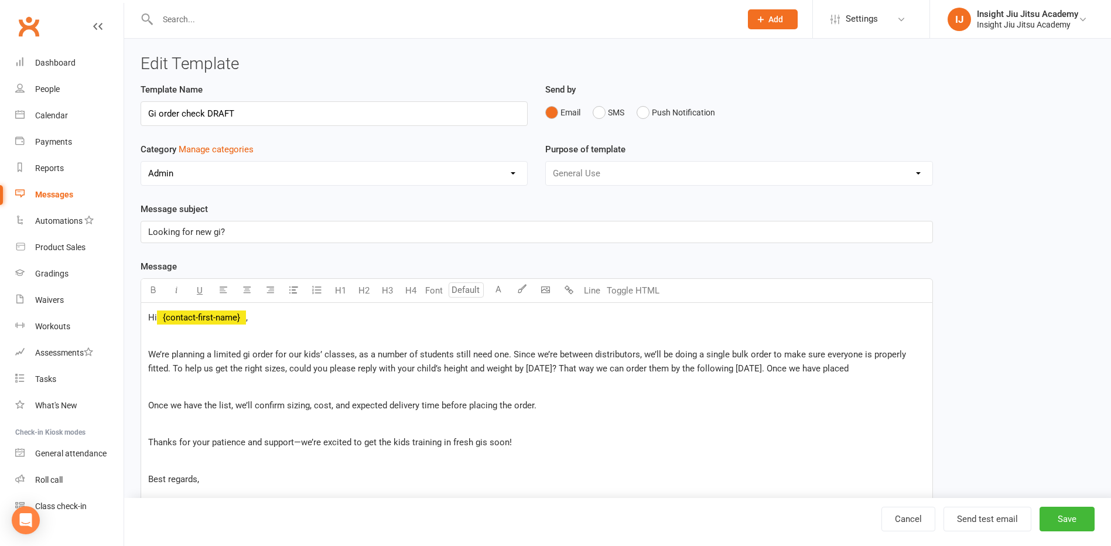
click at [841, 370] on span "We’re planning a limited gi order for our kids’ classes, as a number of student…" at bounding box center [528, 361] width 760 height 25
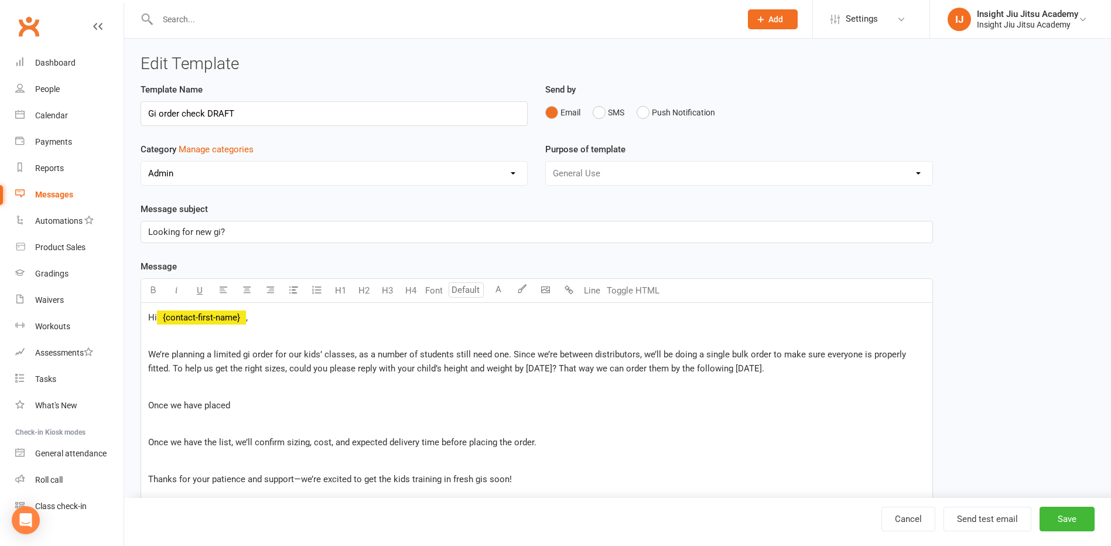
click at [237, 405] on p "Once we have placed" at bounding box center [536, 405] width 777 height 14
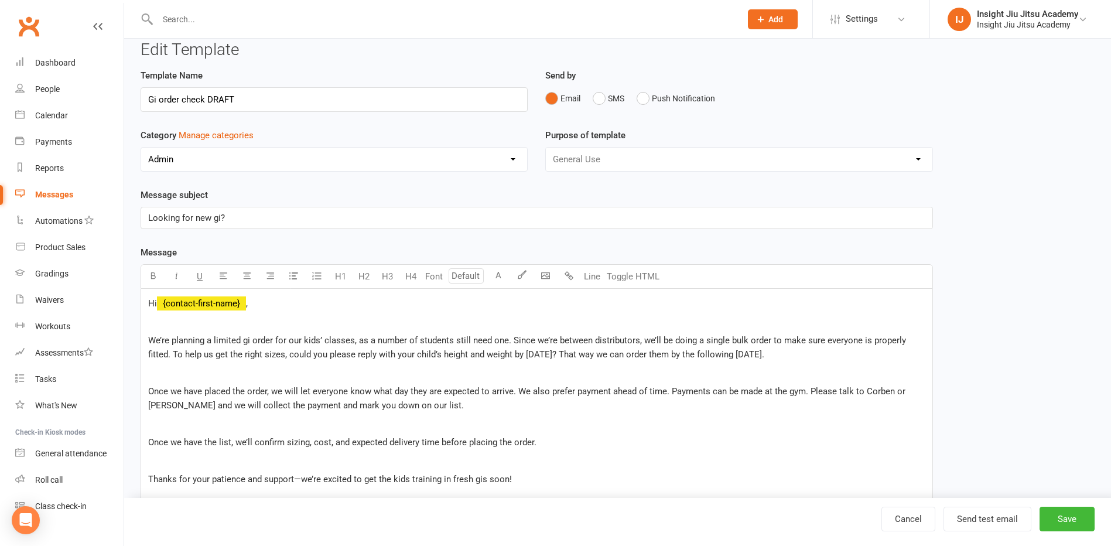
scroll to position [59, 0]
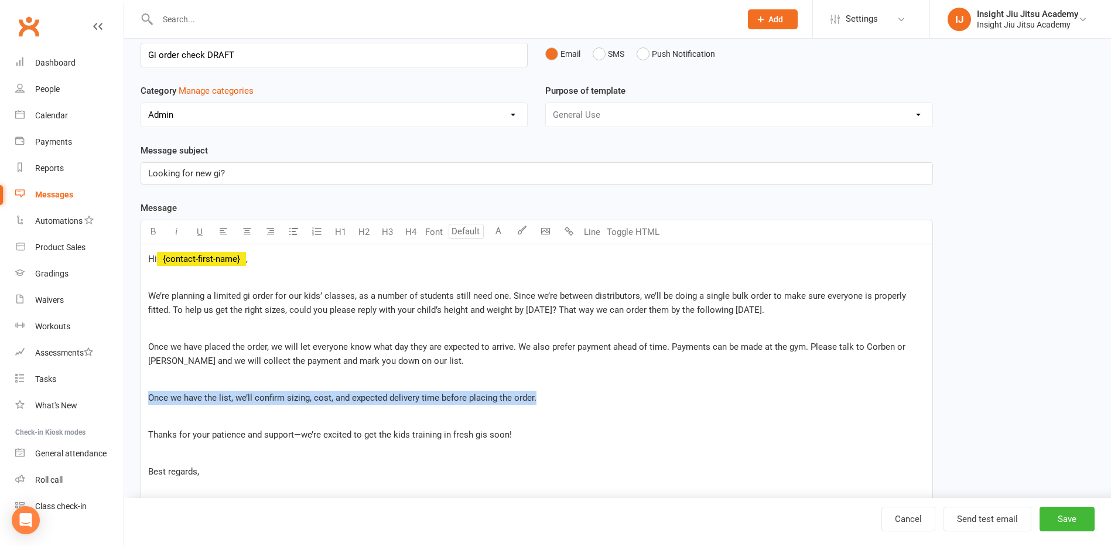
drag, startPoint x: 551, startPoint y: 395, endPoint x: 147, endPoint y: 399, distance: 403.6
click at [147, 399] on div "Hi ﻿ {contact-first-name} , ﻿ We’re planning a limited gi order for our kids’ c…" at bounding box center [536, 383] width 791 height 279
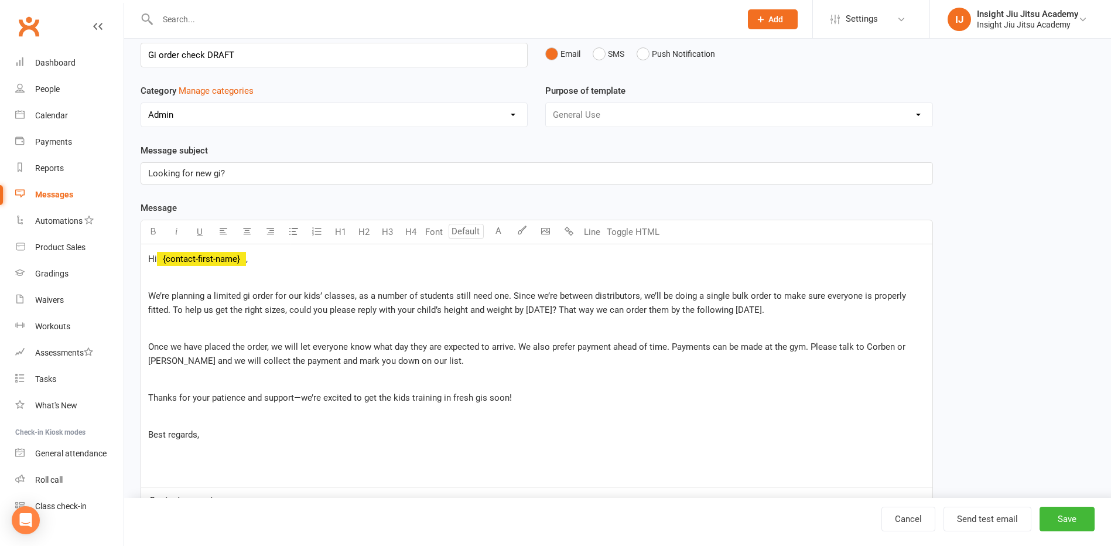
click at [578, 308] on span "We’re planning a limited gi order for our kids’ classes, as a number of student…" at bounding box center [528, 303] width 760 height 25
click at [844, 310] on p "We’re planning a limited gi order for our kids’ classes, as a number of student…" at bounding box center [536, 303] width 777 height 28
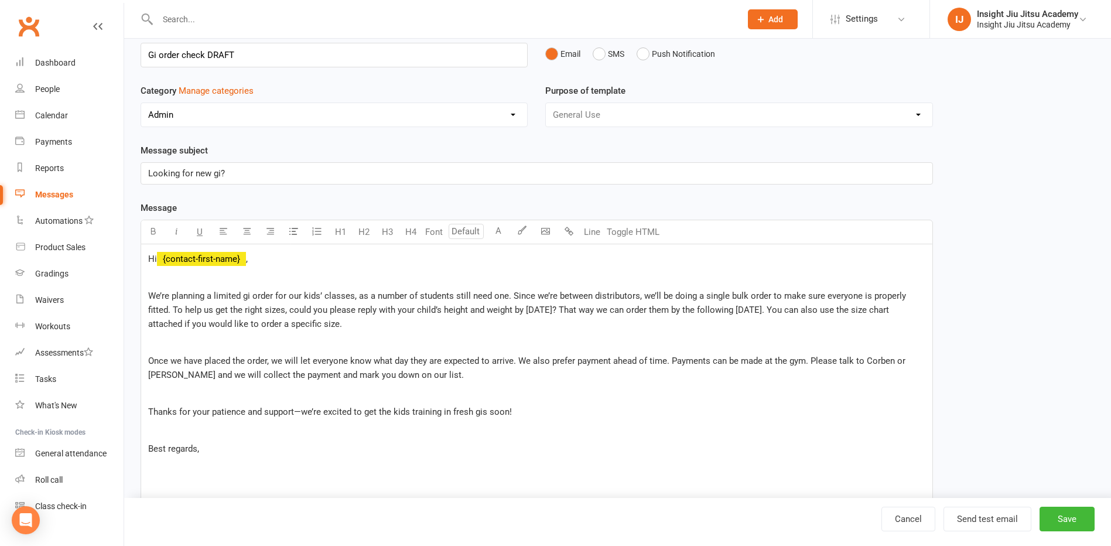
click at [927, 295] on div "Hi ﻿ {contact-first-name} , ﻿ We’re planning a limited gi order for our kids’ c…" at bounding box center [536, 372] width 791 height 257
click at [769, 295] on span "We’re planning a limited gi order for our kids’ classes, as a number of student…" at bounding box center [528, 310] width 760 height 39
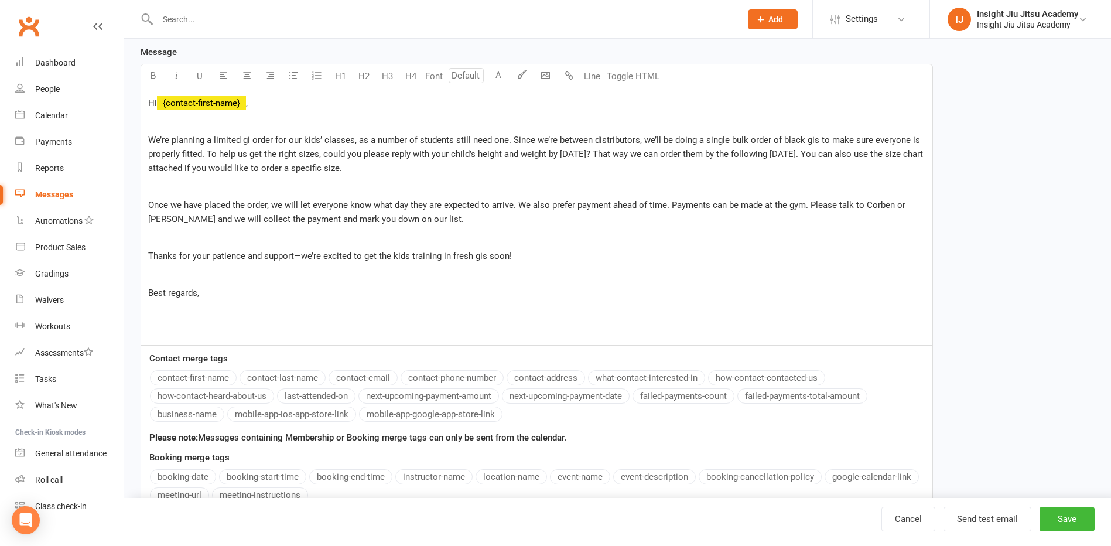
scroll to position [234, 0]
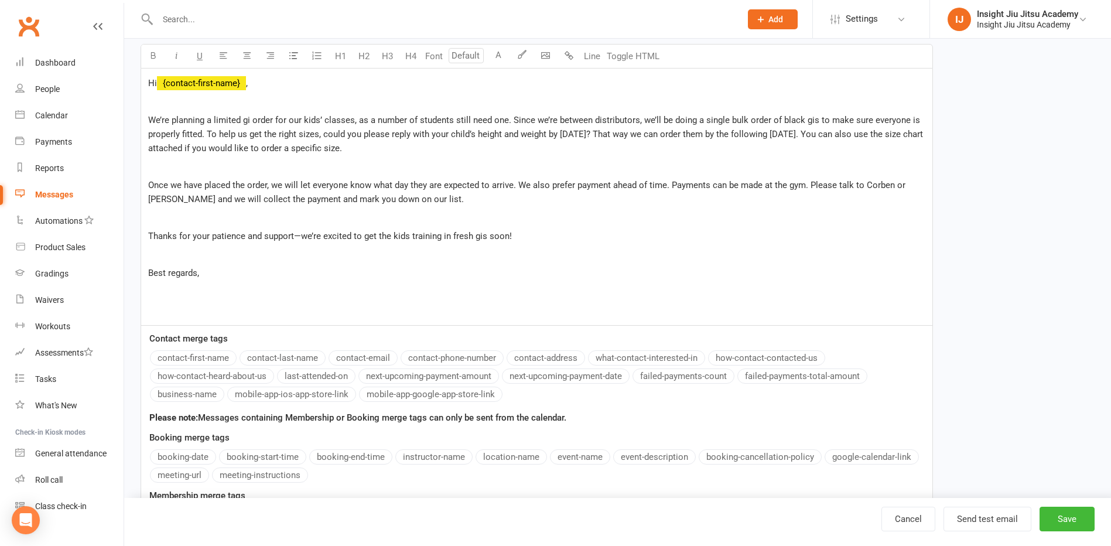
click at [311, 163] on p "﻿" at bounding box center [536, 167] width 777 height 14
click at [550, 57] on button "button" at bounding box center [545, 56] width 23 height 23
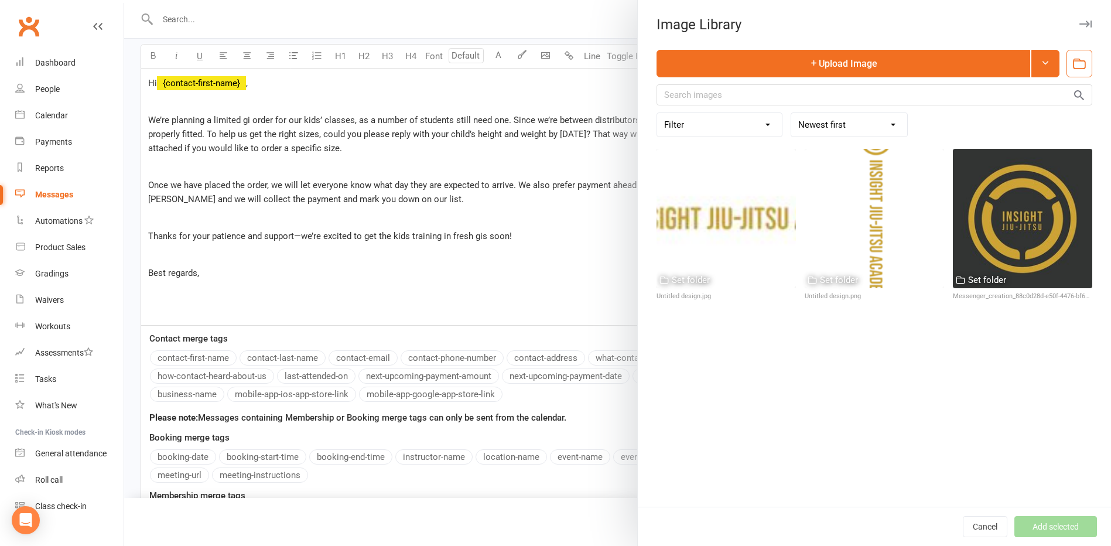
click at [1072, 64] on icon "button" at bounding box center [1079, 63] width 15 height 15
click at [947, 124] on div "Filter Used as Logo Used as Website header Used in Workouts Used in Website Gal…" at bounding box center [875, 124] width 436 height 25
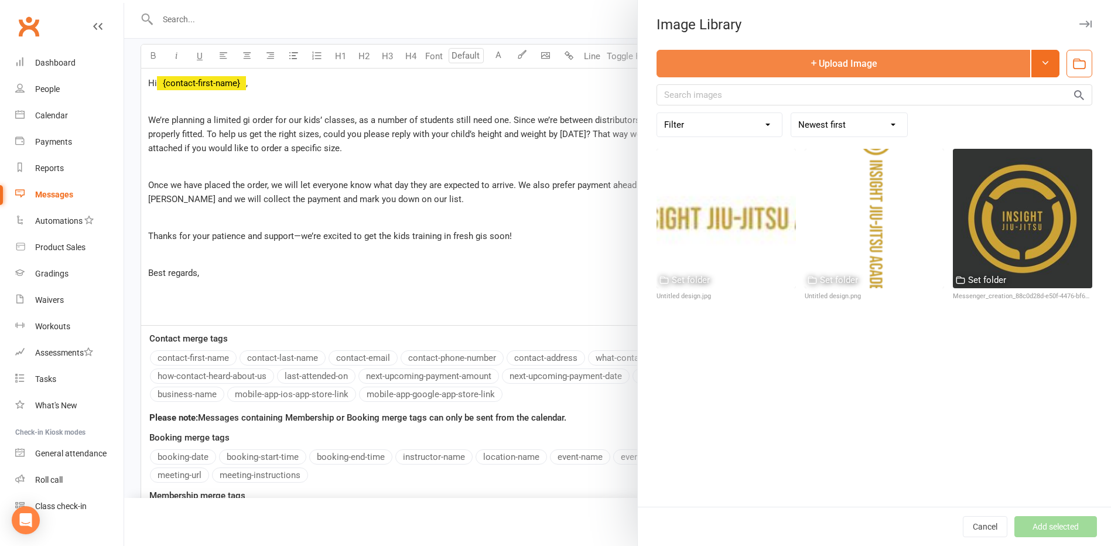
click at [866, 63] on button "Upload Image" at bounding box center [844, 64] width 374 height 28
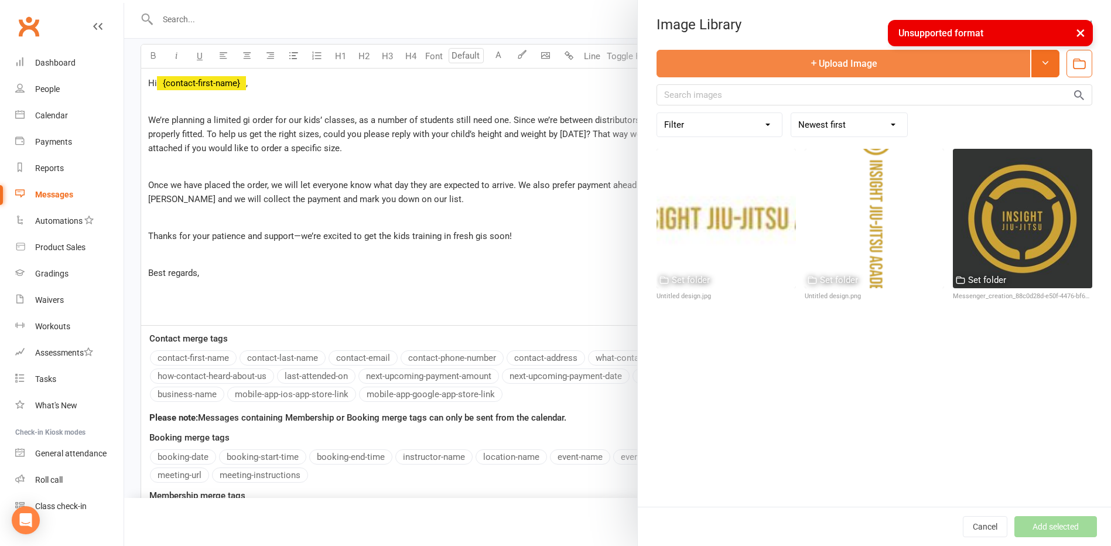
click at [971, 69] on button "Upload Image" at bounding box center [844, 64] width 374 height 28
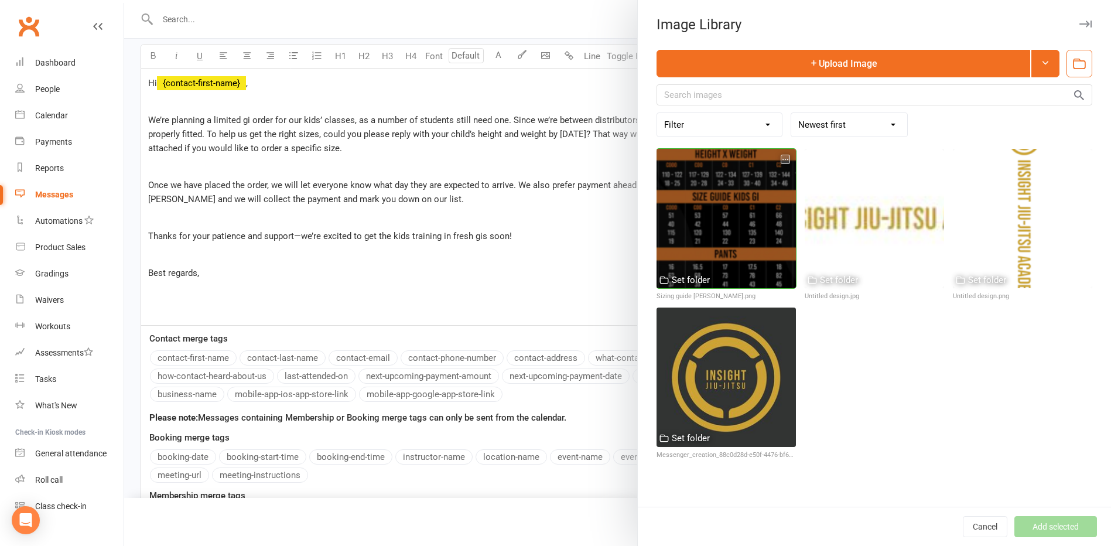
click at [695, 211] on div at bounding box center [726, 218] width 139 height 139
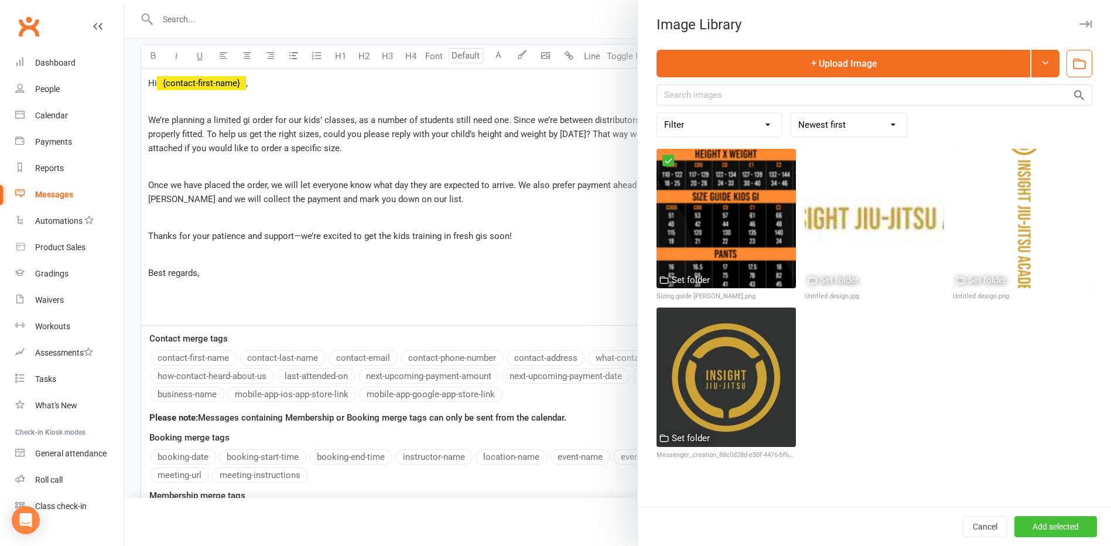
click at [1063, 523] on button "Add selected" at bounding box center [1056, 526] width 83 height 21
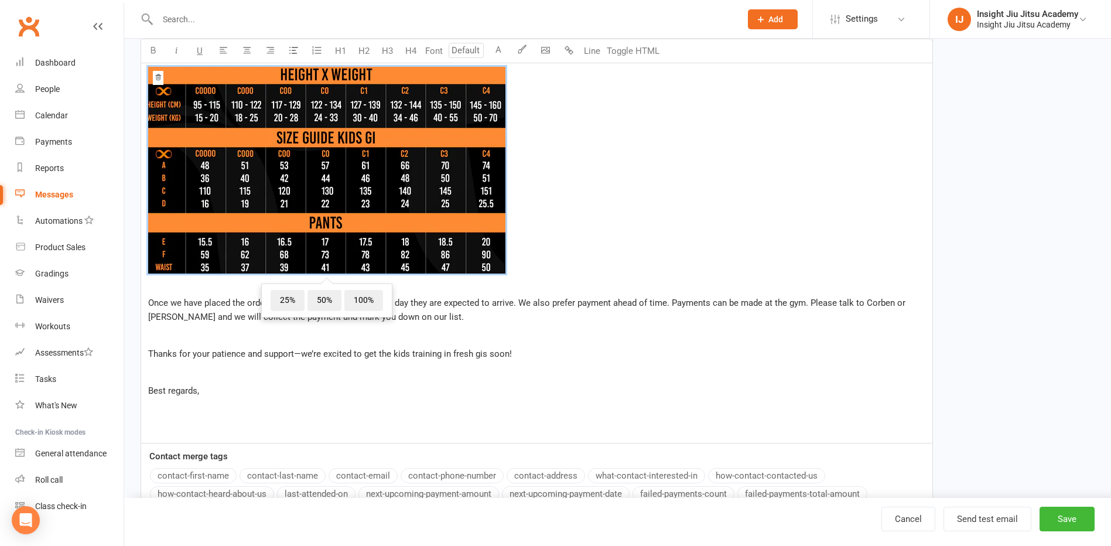
scroll to position [351, 0]
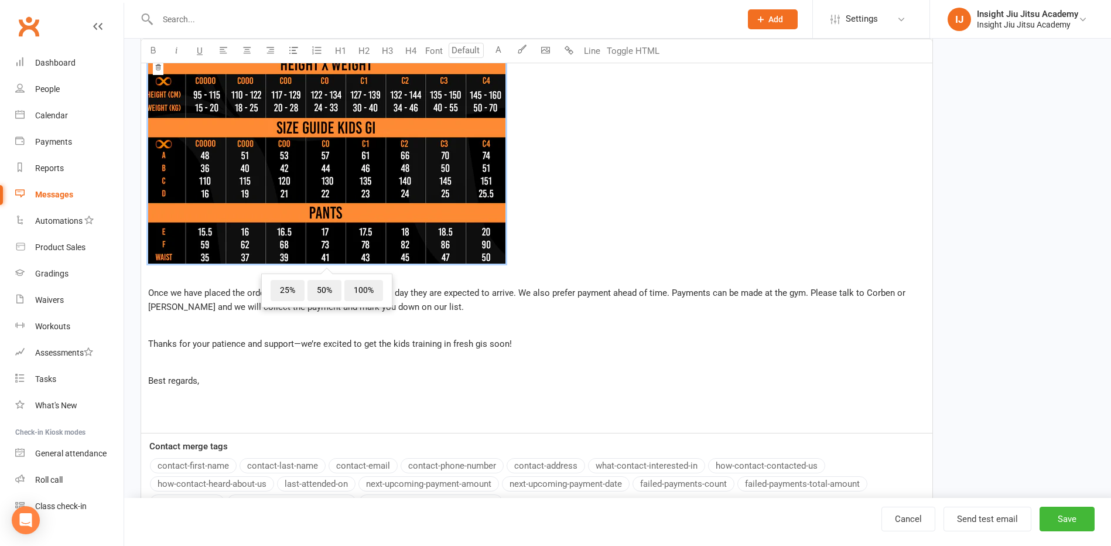
click at [299, 376] on p "Best regards," at bounding box center [536, 381] width 777 height 14
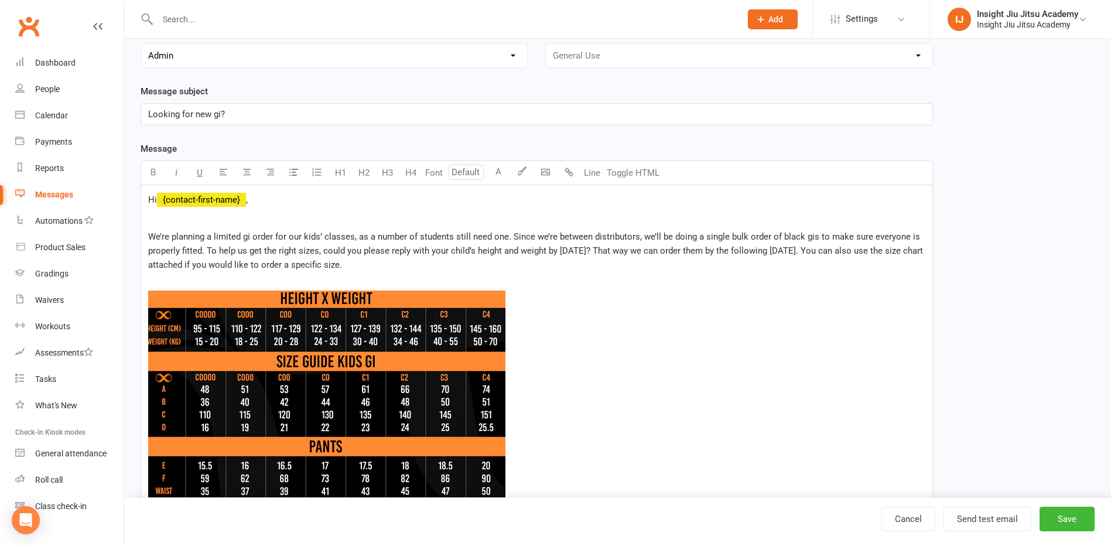
scroll to position [117, 0]
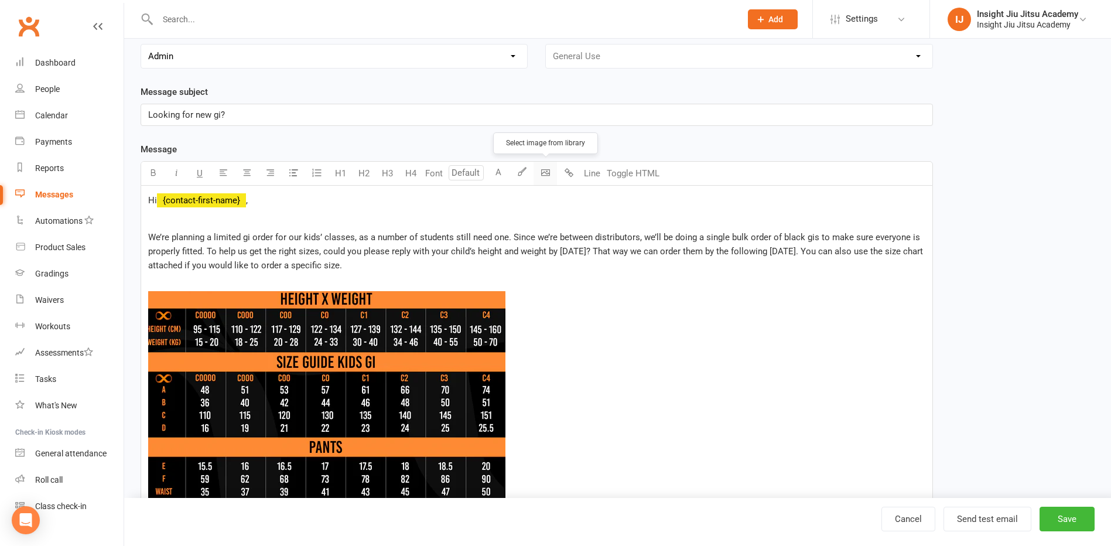
click at [541, 170] on body "Prospect Member Non-attending contact Class / event Appointment Grading event T…" at bounding box center [555, 412] width 1111 height 1053
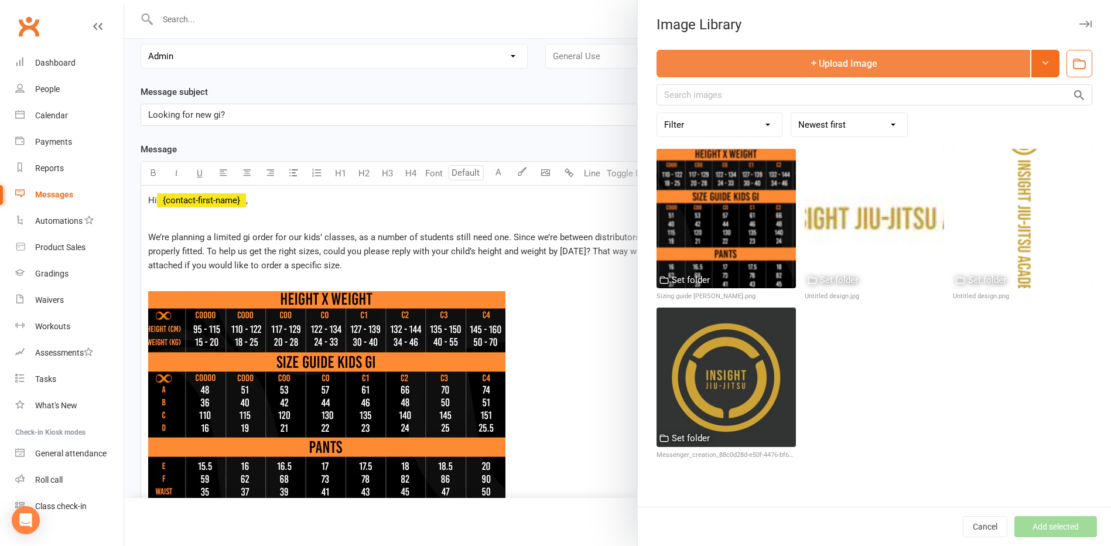
click at [880, 66] on button "Upload Image" at bounding box center [844, 64] width 374 height 28
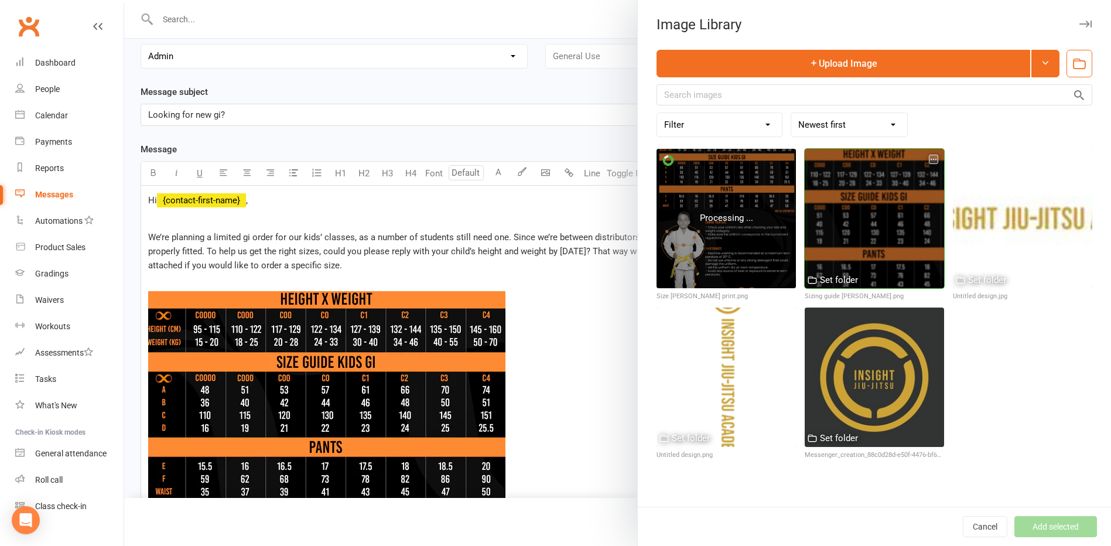
click at [930, 158] on icon "button" at bounding box center [934, 159] width 8 height 8
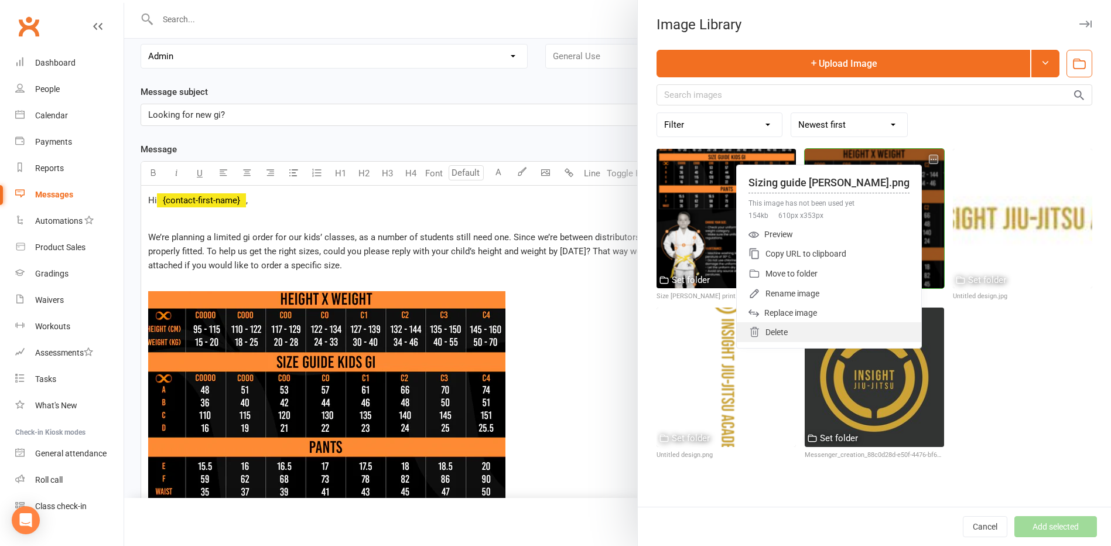
click at [841, 336] on div "Delete" at bounding box center [829, 332] width 185 height 20
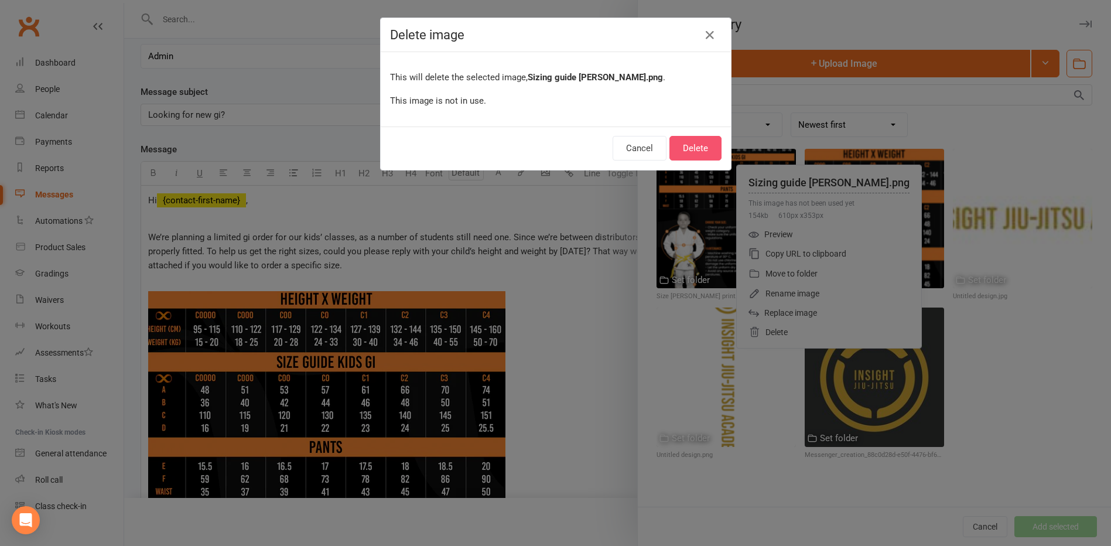
click at [698, 144] on button "Delete" at bounding box center [696, 148] width 52 height 25
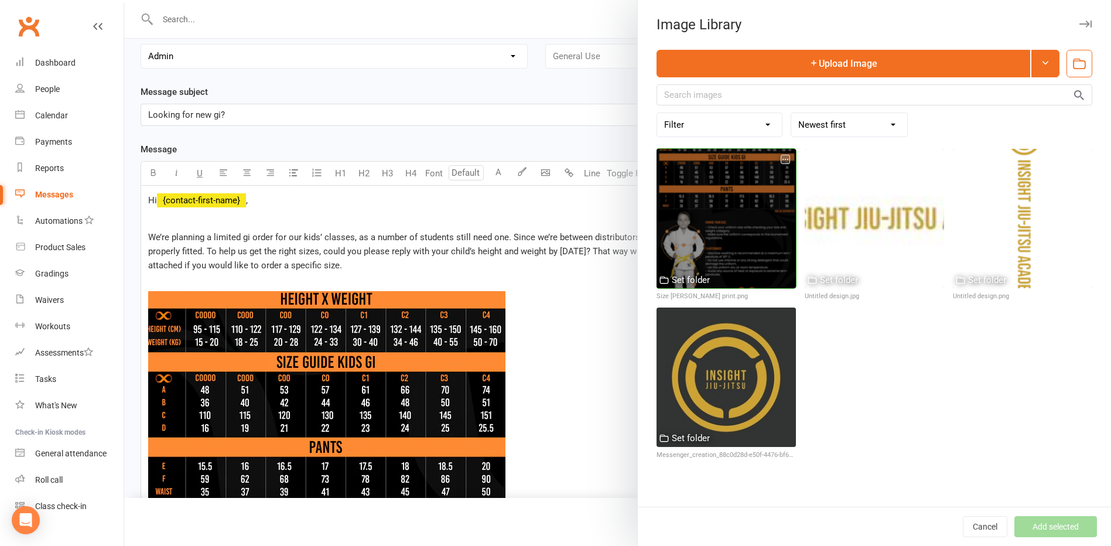
click at [732, 224] on div at bounding box center [726, 218] width 139 height 139
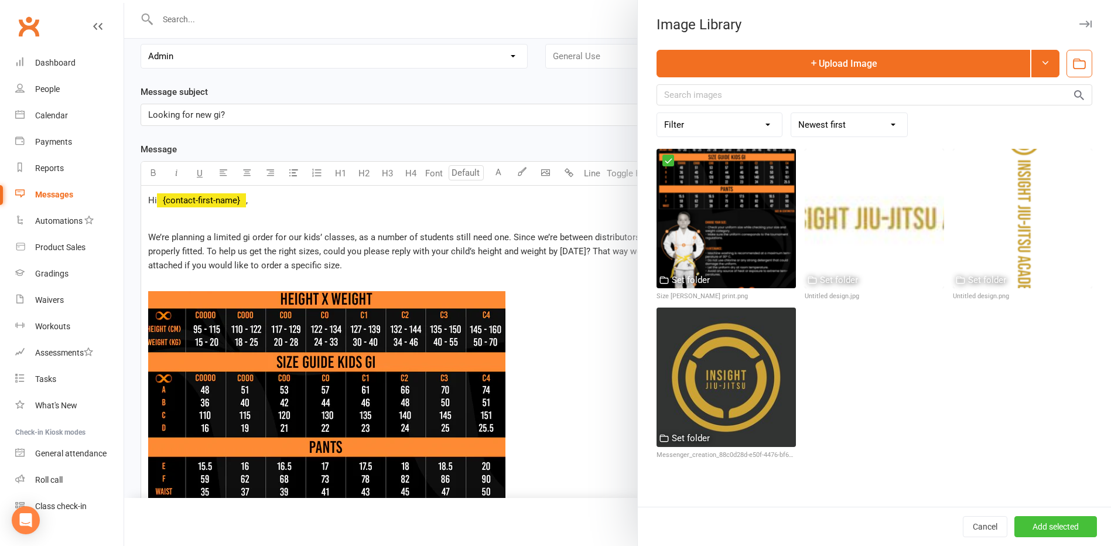
click at [1037, 529] on button "Add selected" at bounding box center [1056, 526] width 83 height 21
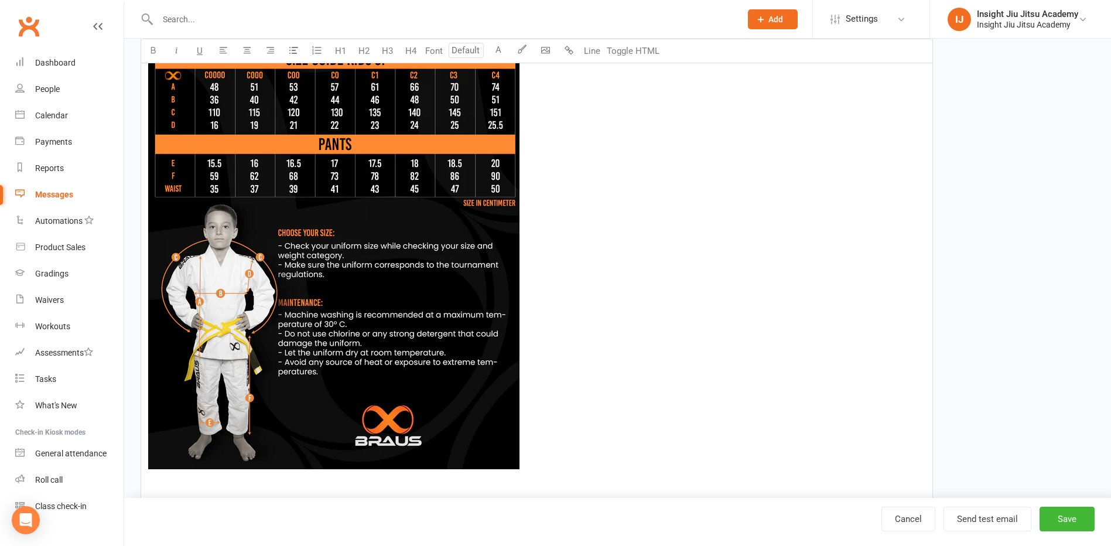
scroll to position [820, 0]
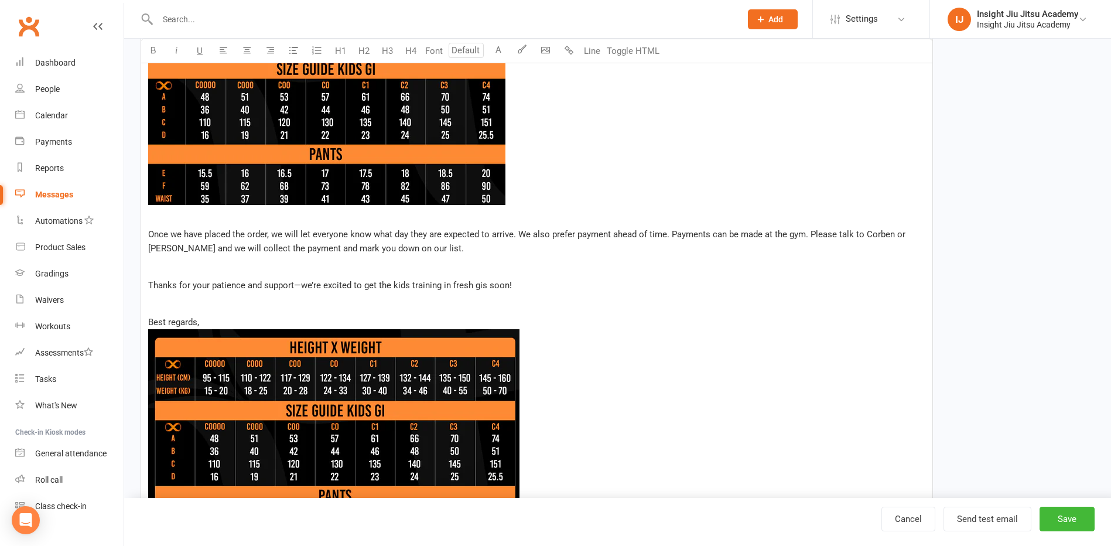
click at [354, 176] on img at bounding box center [326, 101] width 357 height 207
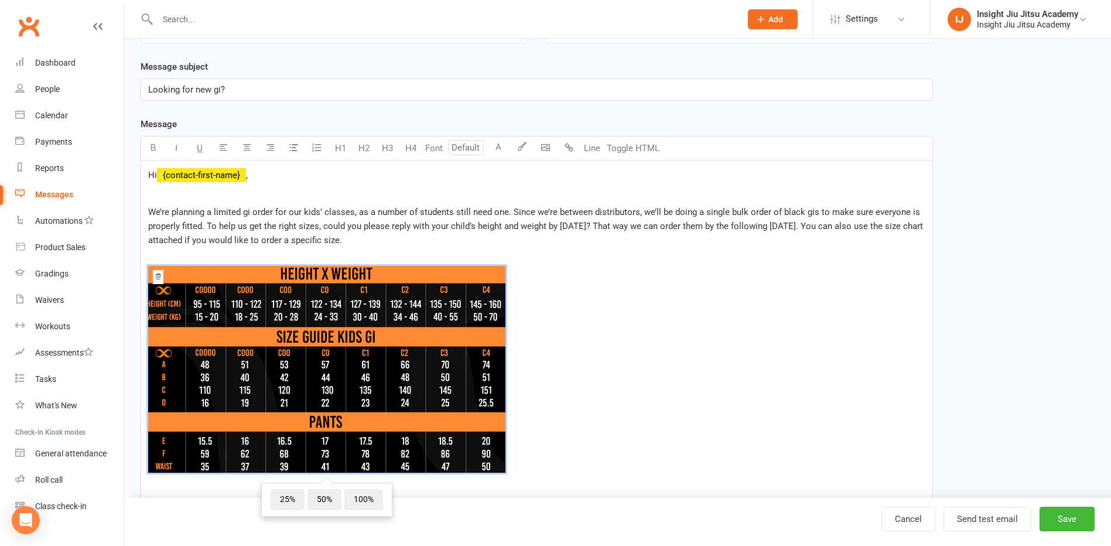
click at [158, 278] on icon at bounding box center [158, 276] width 7 height 7
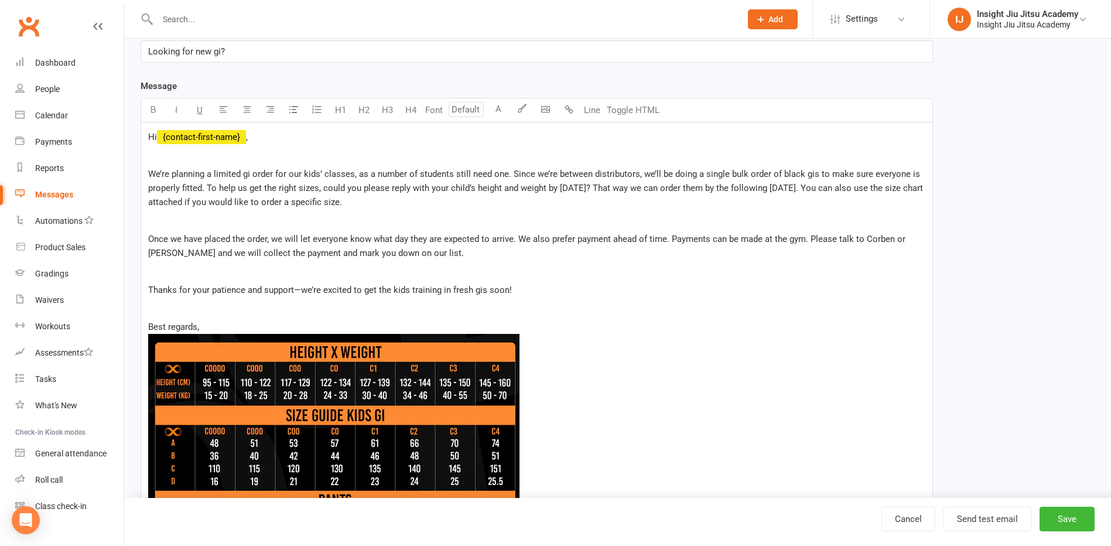
scroll to position [201, 0]
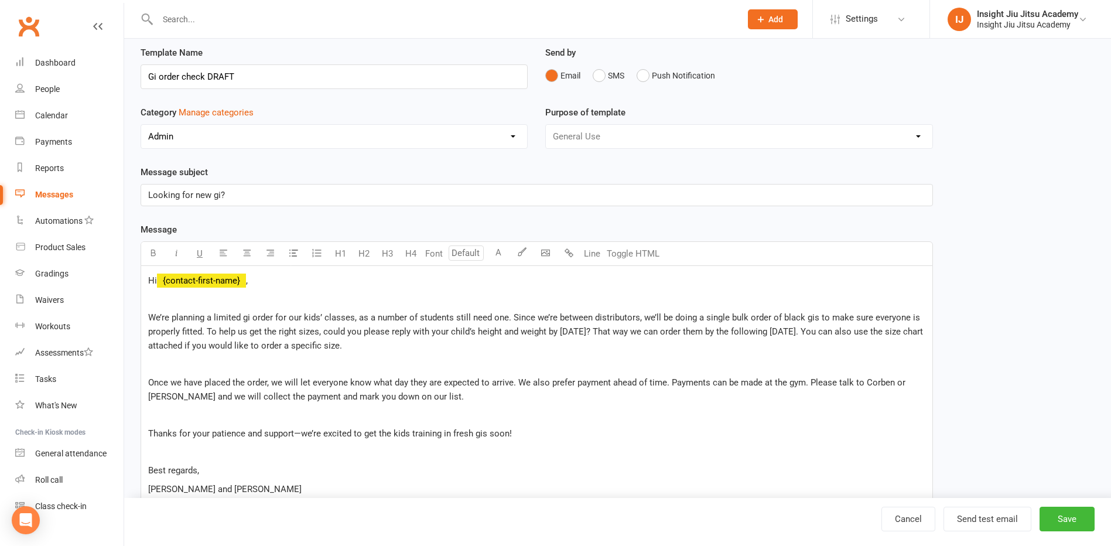
scroll to position [25, 0]
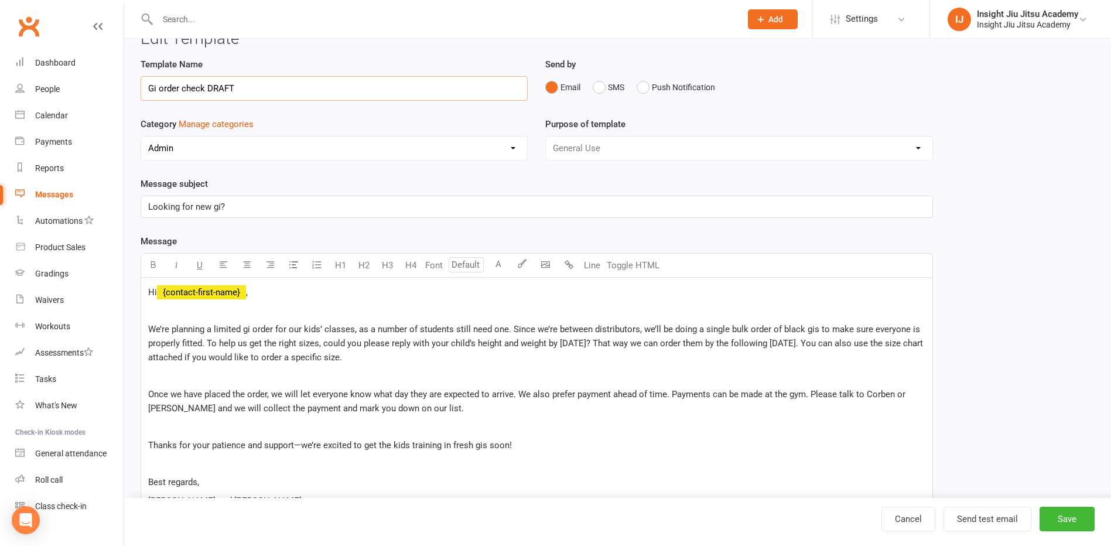
drag, startPoint x: 258, startPoint y: 88, endPoint x: 209, endPoint y: 85, distance: 49.9
click at [209, 85] on input "Gi order check DRAFT" at bounding box center [334, 88] width 387 height 25
type input "Gi order check"
click at [233, 209] on p "Looking for new gi?" at bounding box center [536, 207] width 777 height 14
drag, startPoint x: 231, startPoint y: 207, endPoint x: 136, endPoint y: 209, distance: 95.5
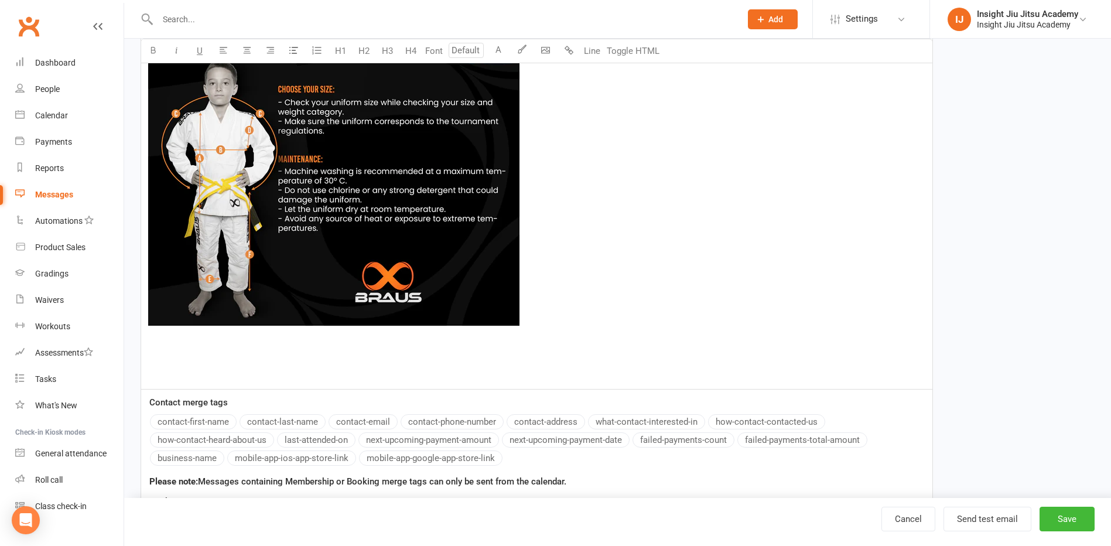
scroll to position [728, 0]
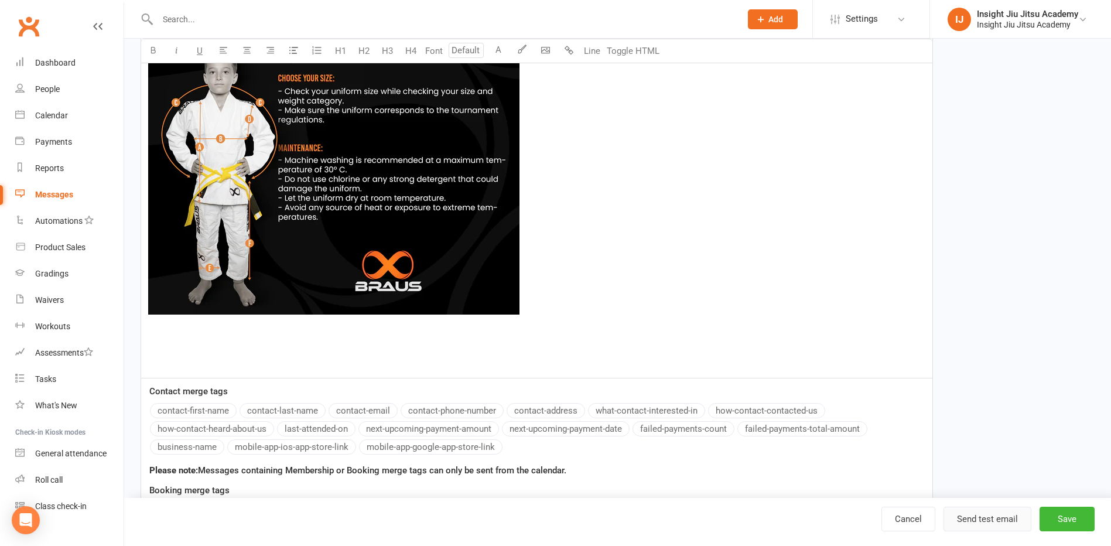
click at [985, 519] on button "Send test email" at bounding box center [988, 519] width 88 height 25
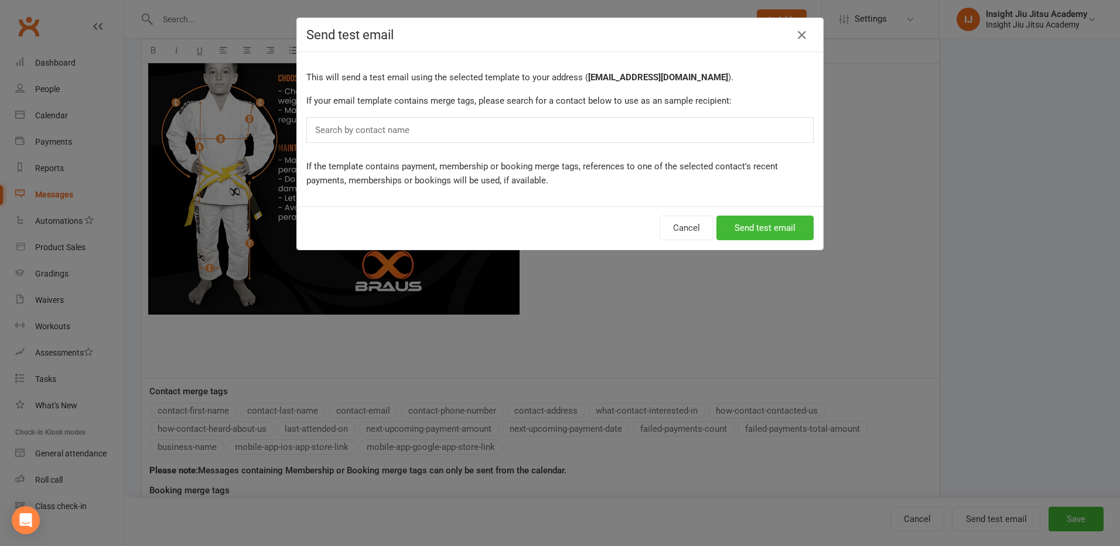
click at [335, 130] on input "text" at bounding box center [365, 129] width 102 height 15
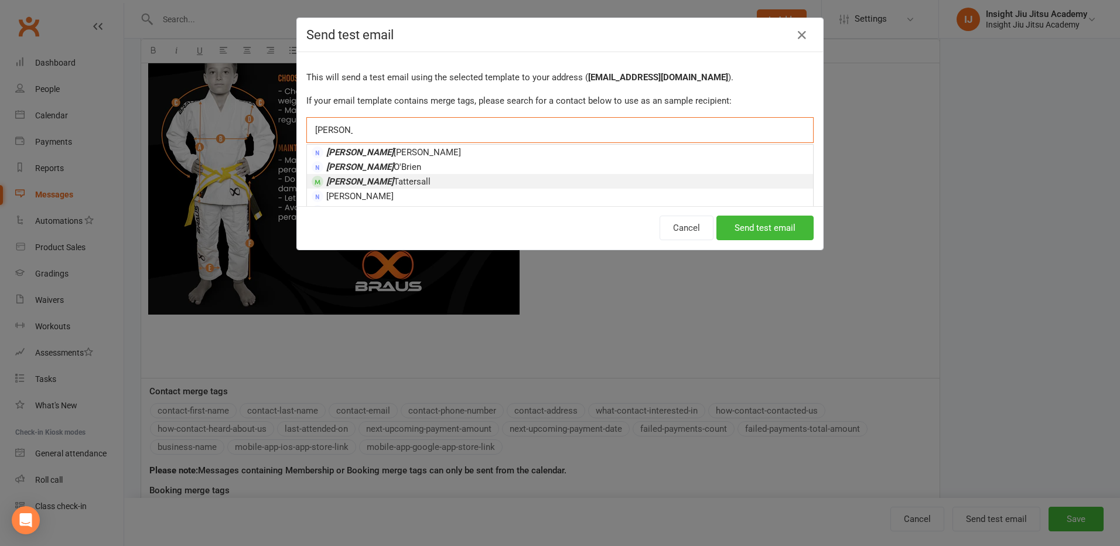
type input "hayden"
click at [354, 180] on span "Hayden Tattersall" at bounding box center [378, 181] width 104 height 11
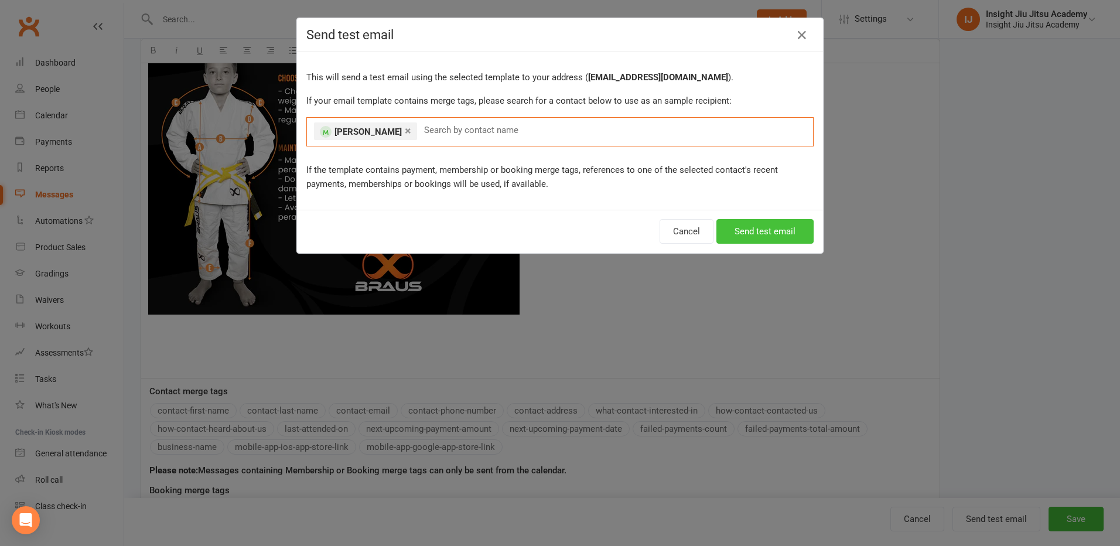
click at [759, 234] on button "Send test email" at bounding box center [764, 231] width 97 height 25
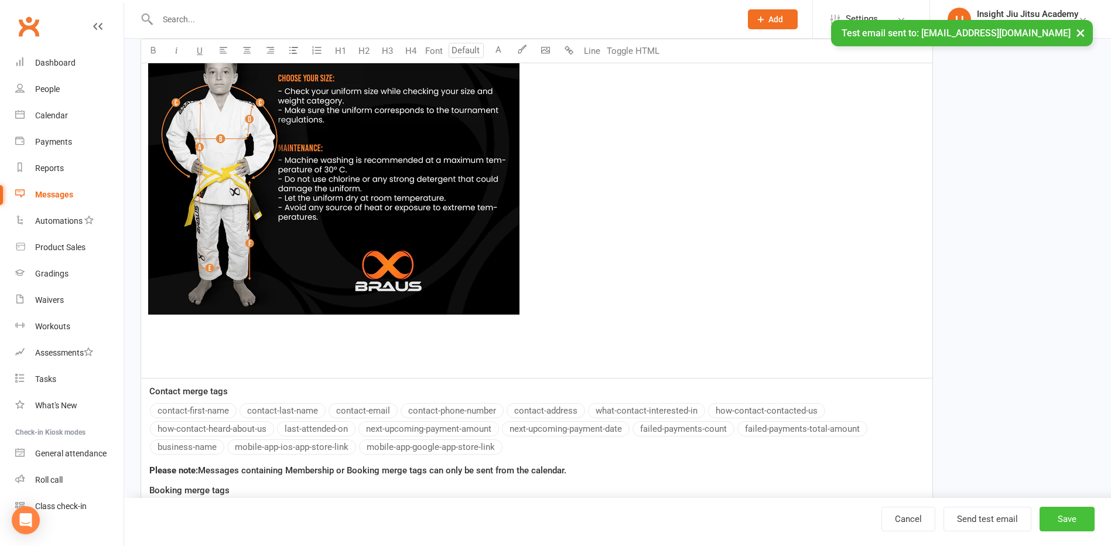
click at [1069, 527] on button "Save" at bounding box center [1067, 519] width 55 height 25
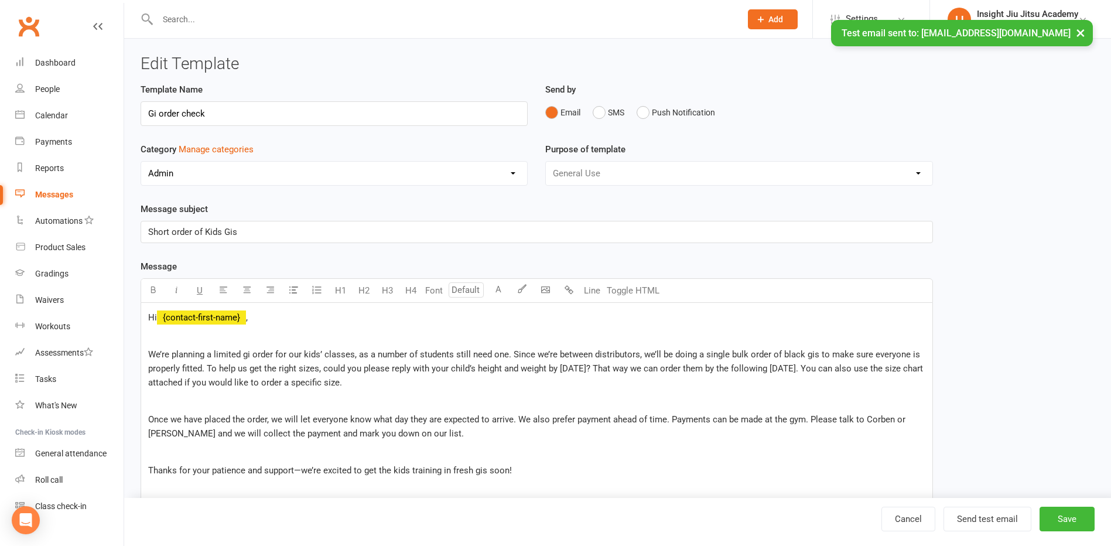
select select "50"
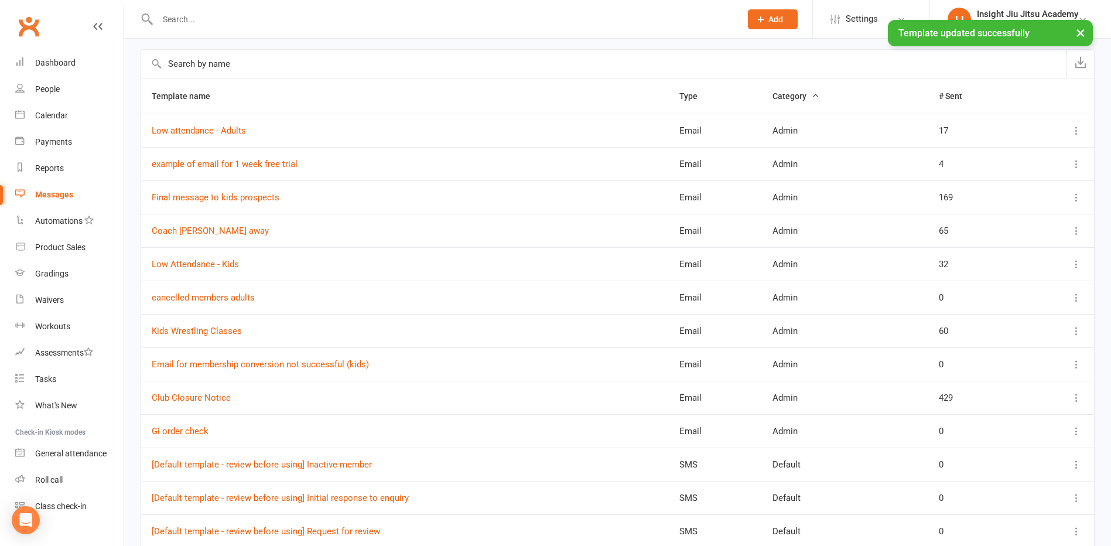
scroll to position [117, 0]
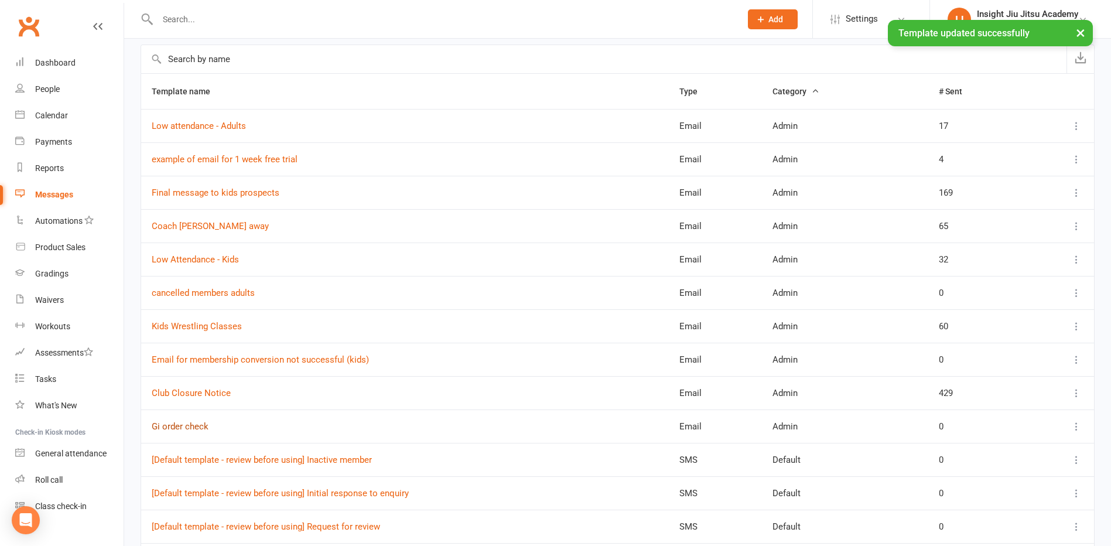
click at [186, 426] on link "Gi order check" at bounding box center [180, 426] width 57 height 11
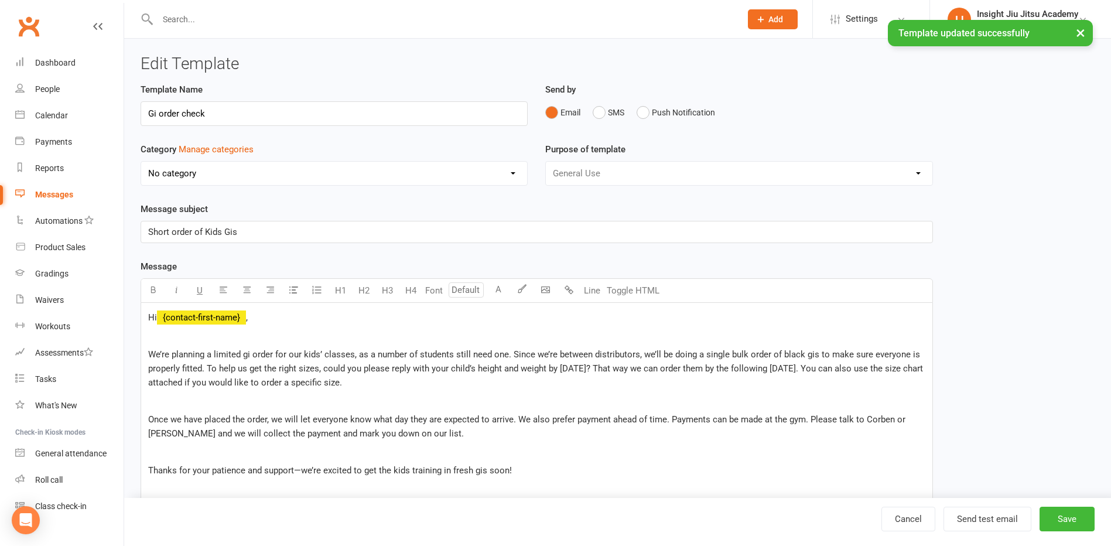
select select "11876"
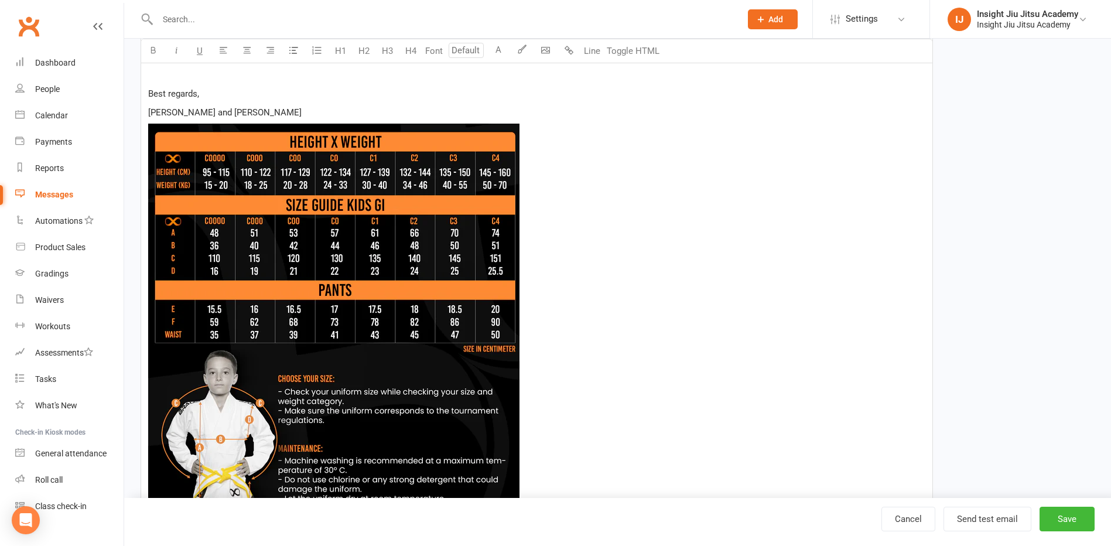
scroll to position [469, 0]
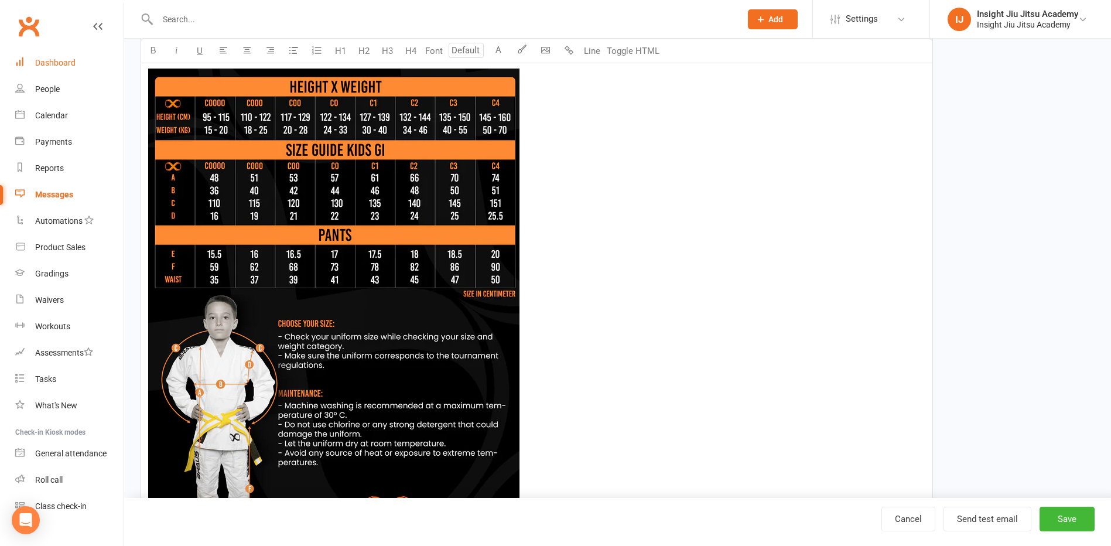
click at [59, 69] on link "Dashboard" at bounding box center [69, 63] width 108 height 26
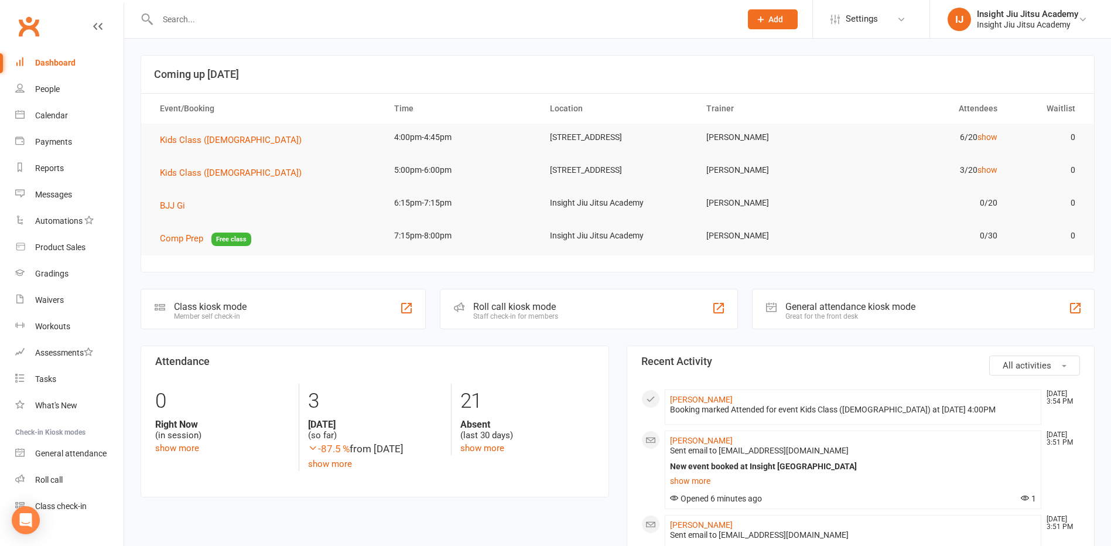
click at [989, 144] on td "6/20 show" at bounding box center [930, 138] width 156 height 28
click at [988, 141] on link "show" at bounding box center [988, 136] width 20 height 9
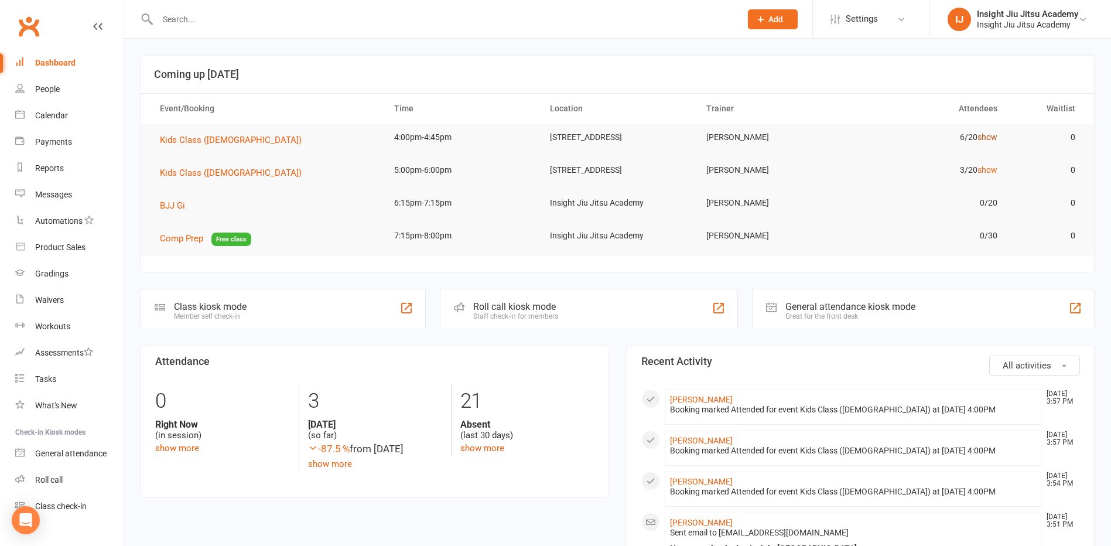
click at [984, 138] on link "show" at bounding box center [988, 136] width 20 height 9
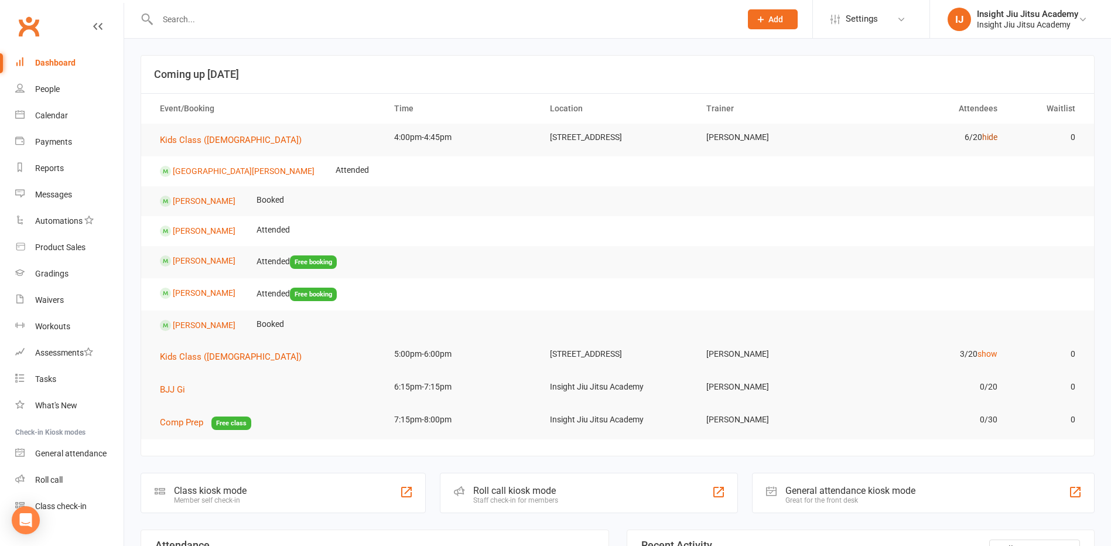
click at [989, 138] on link "hide" at bounding box center [989, 136] width 15 height 9
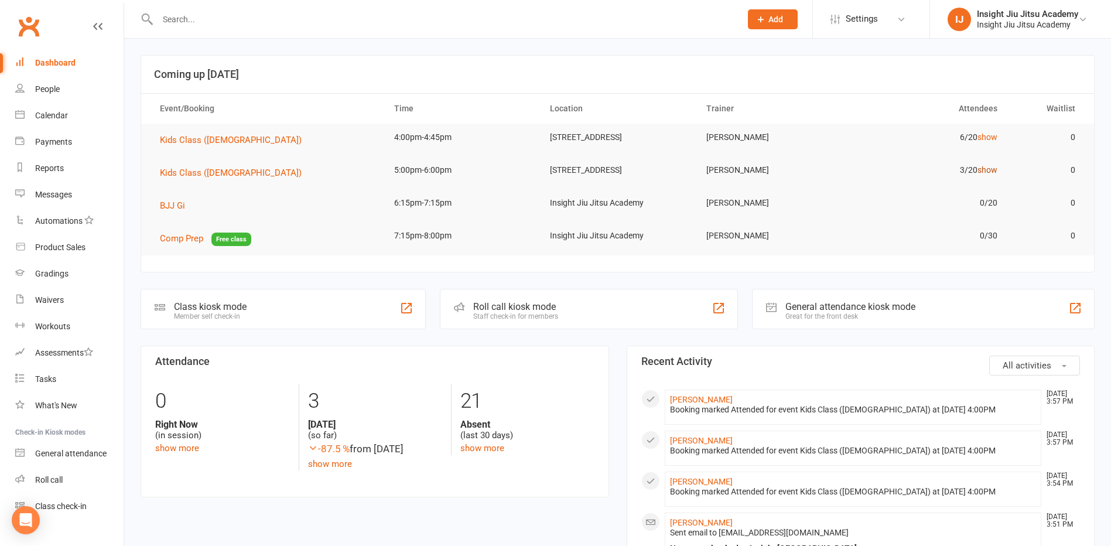
click at [991, 175] on link "show" at bounding box center [988, 169] width 20 height 9
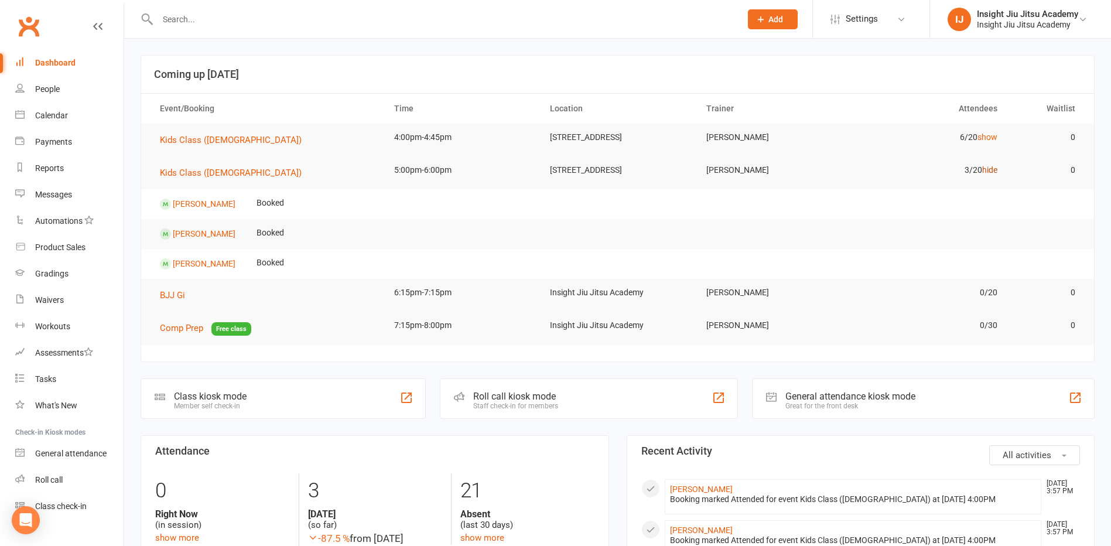
click at [991, 175] on link "hide" at bounding box center [989, 169] width 15 height 9
